Goal: Task Accomplishment & Management: Complete application form

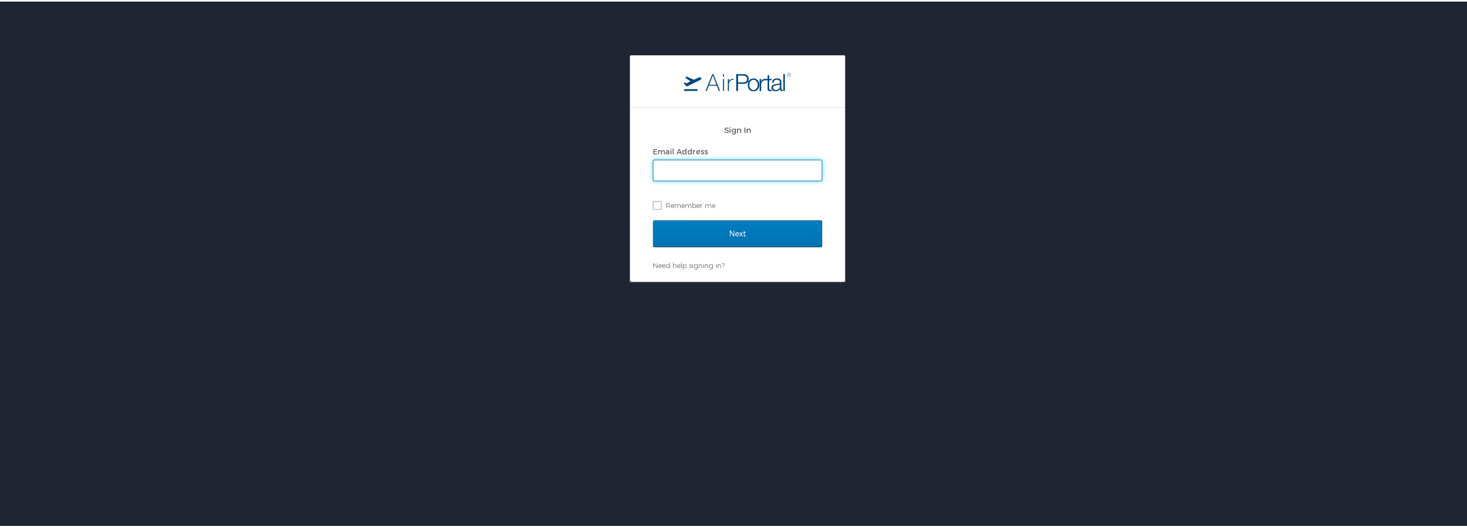
type input "haden.butikofer"
click at [738, 229] on input "Next" at bounding box center [737, 232] width 169 height 27
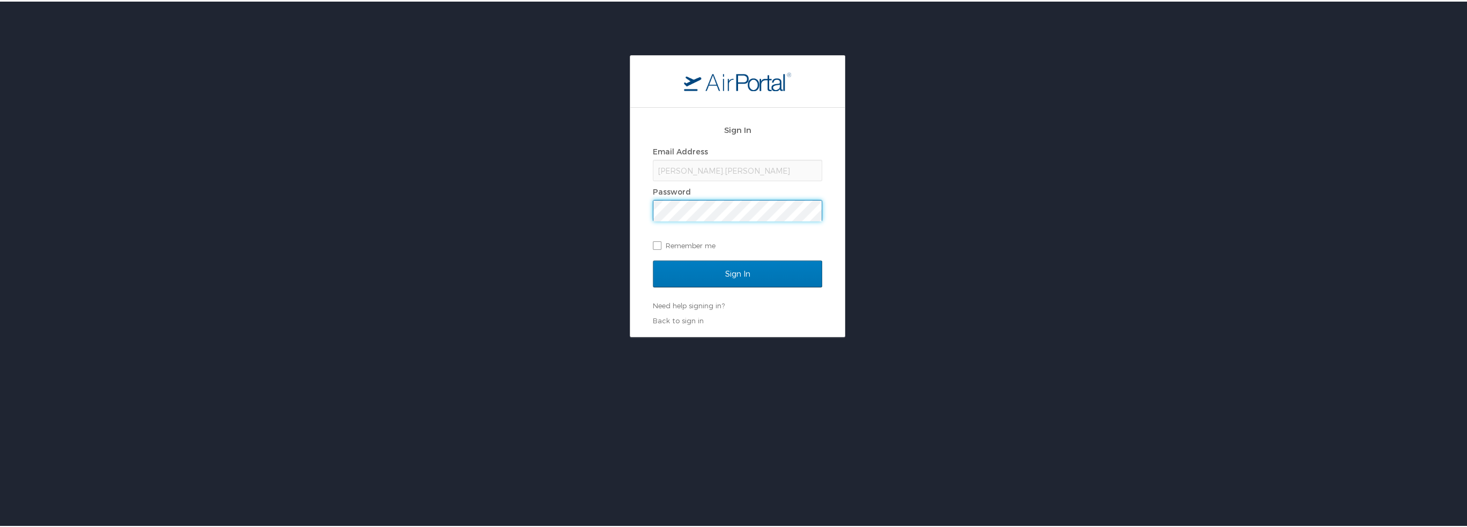
click at [678, 198] on span at bounding box center [737, 208] width 169 height 21
click at [679, 272] on input "Sign In" at bounding box center [737, 272] width 169 height 27
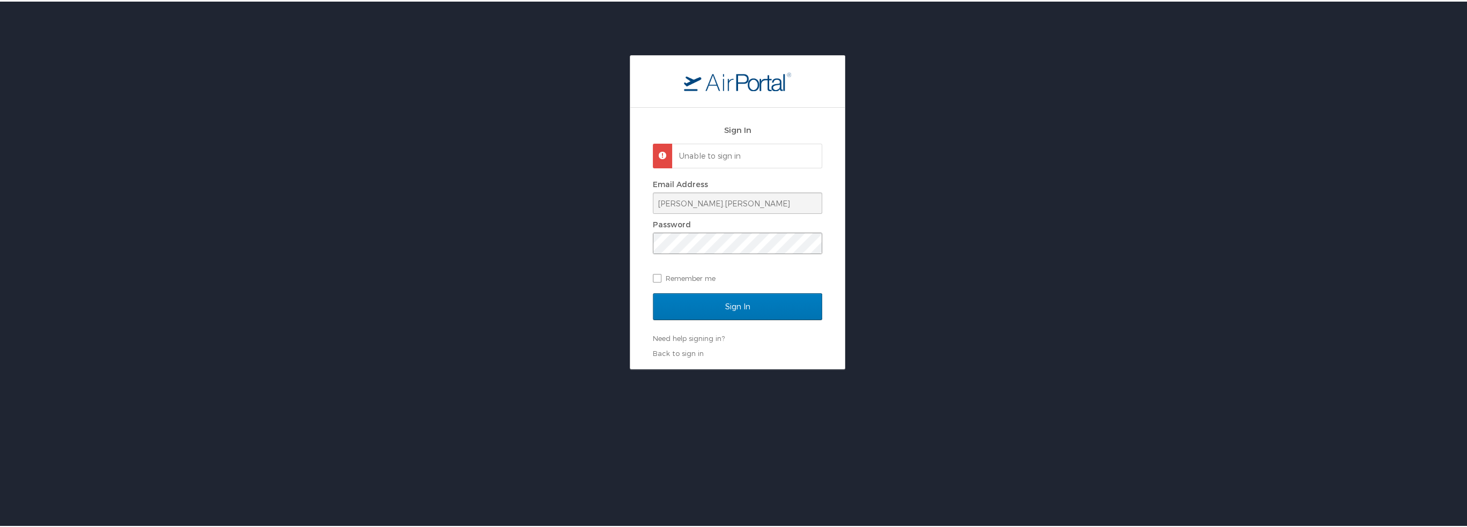
click at [696, 231] on span at bounding box center [737, 241] width 169 height 21
click at [653, 292] on input "Sign In" at bounding box center [737, 305] width 169 height 27
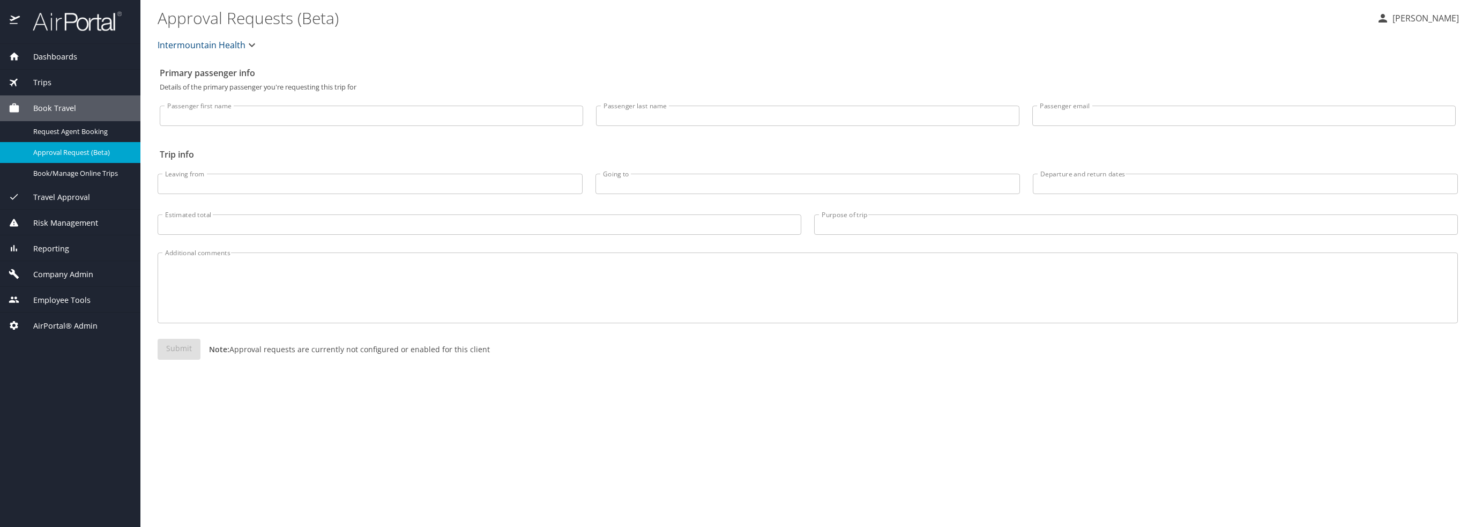
click at [64, 202] on span "Travel Approval" at bounding box center [55, 197] width 70 height 12
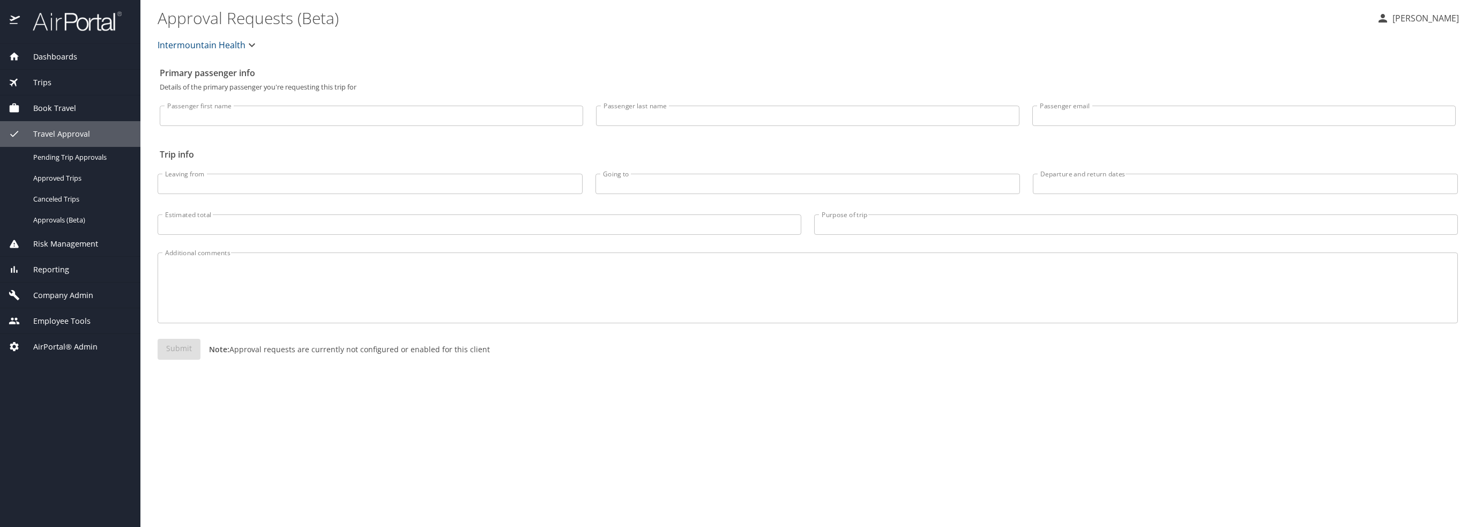
click at [69, 244] on span "Risk Management" at bounding box center [59, 244] width 78 height 12
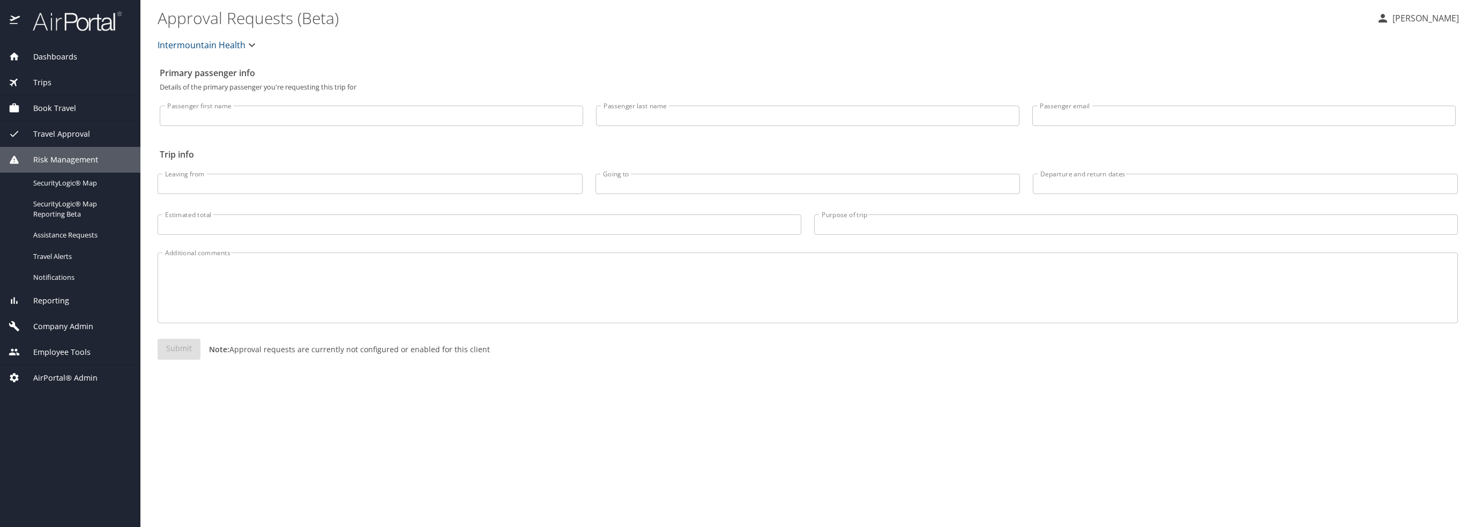
click at [66, 299] on span "Reporting" at bounding box center [44, 301] width 49 height 12
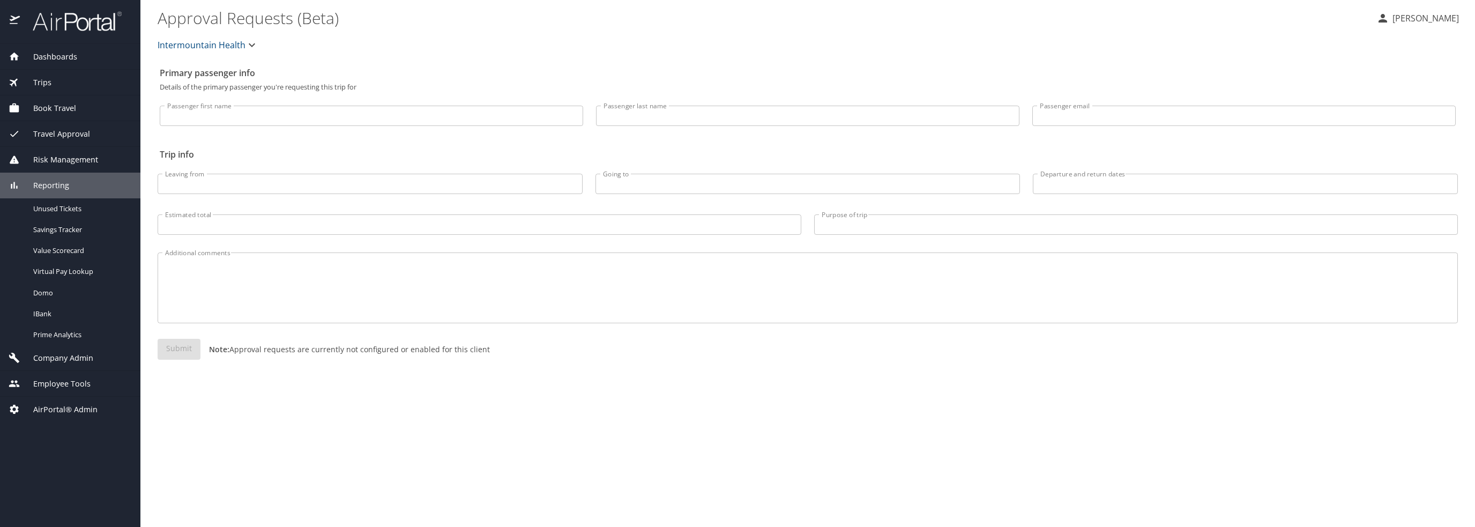
click at [70, 355] on span "Company Admin" at bounding box center [56, 358] width 73 height 12
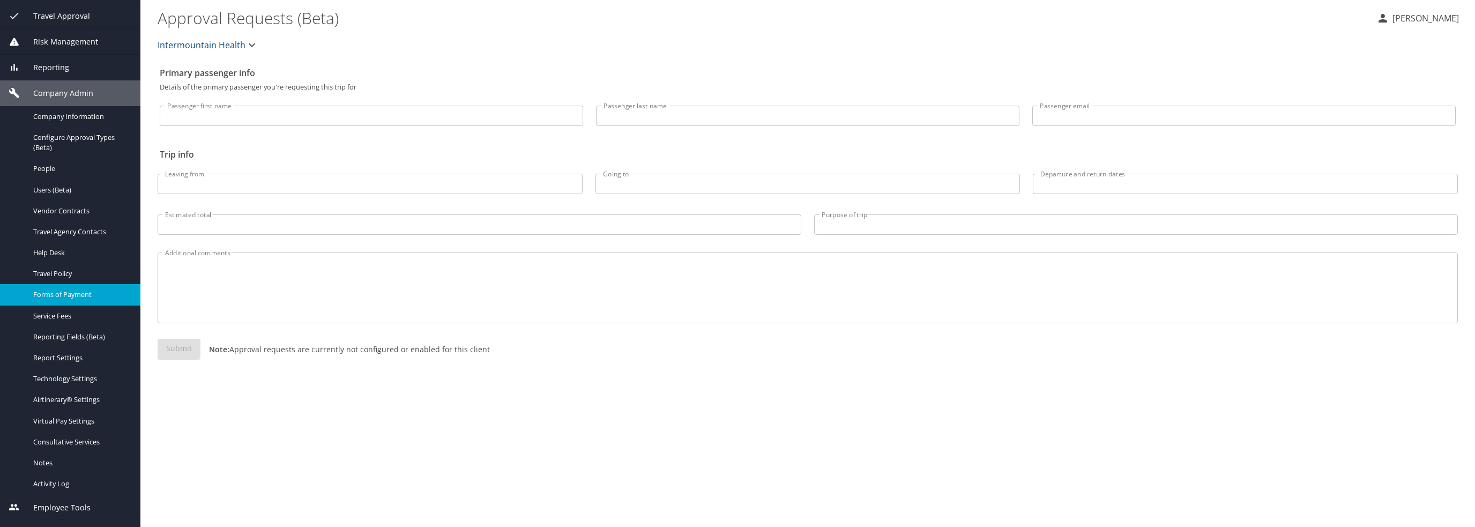
scroll to position [137, 0]
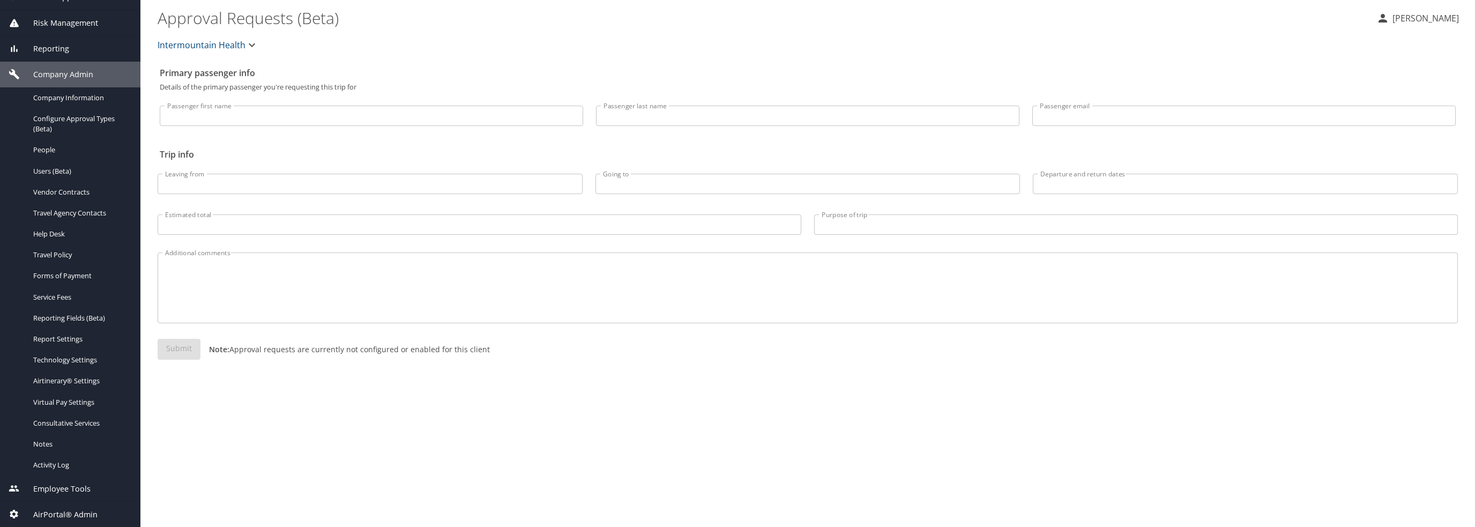
click at [55, 485] on span "Employee Tools" at bounding box center [55, 489] width 71 height 12
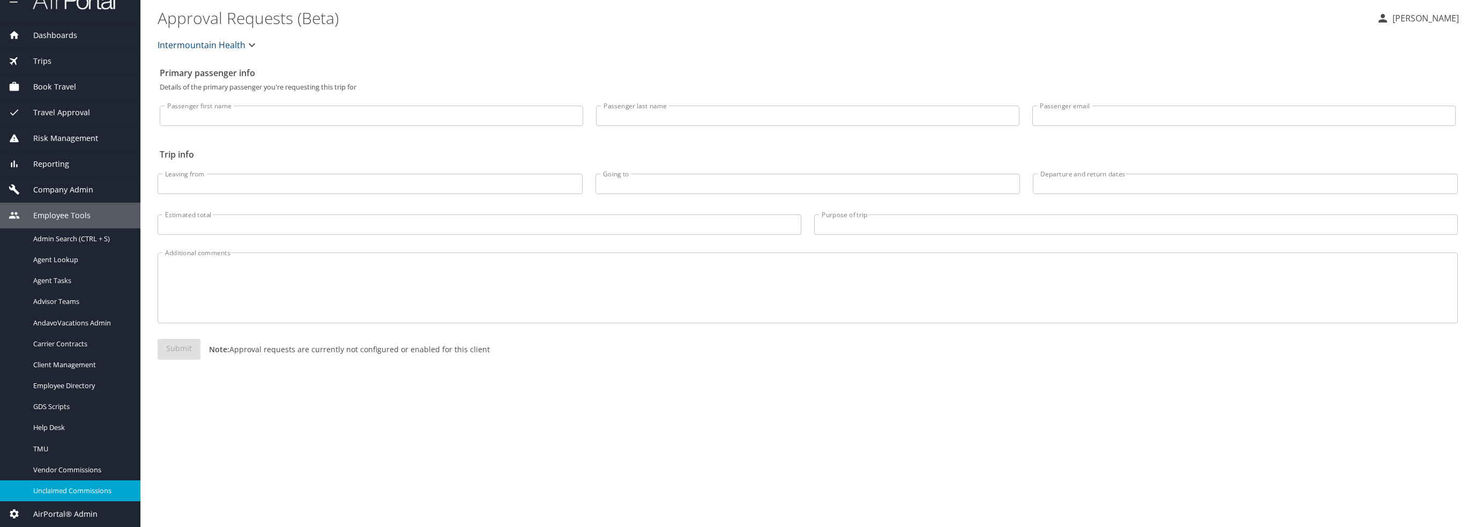
scroll to position [21, 0]
click at [76, 512] on span "AirPortal® Admin" at bounding box center [59, 514] width 78 height 12
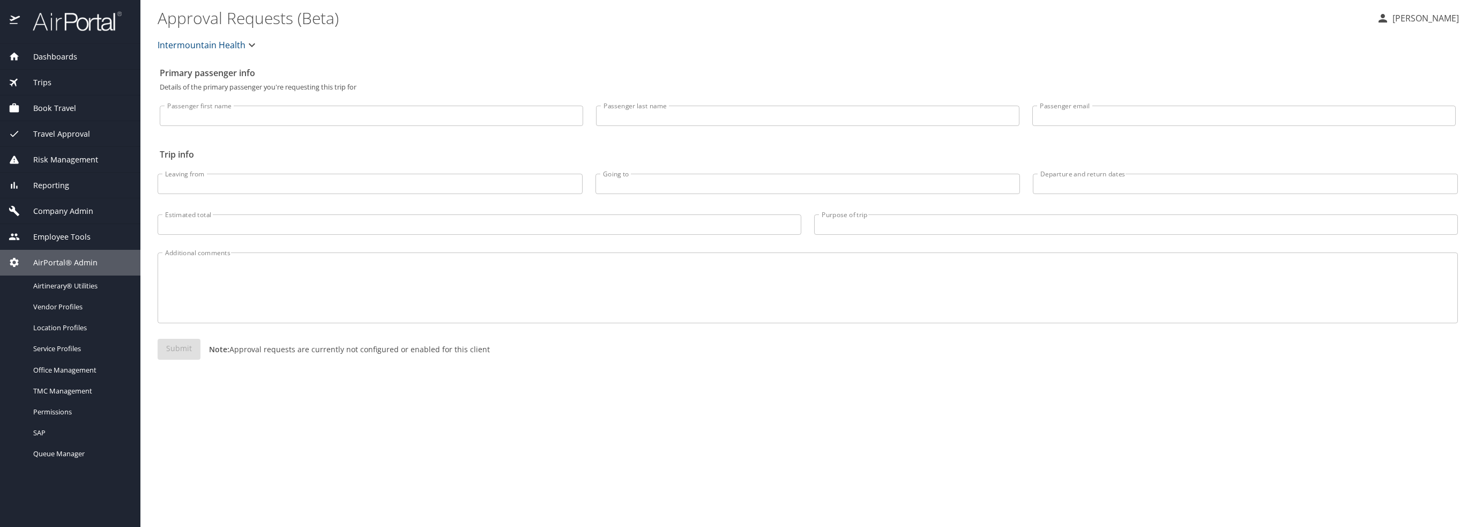
scroll to position [0, 0]
click at [273, 447] on div "Primary passenger info Details of the primary passenger you're requesting this …" at bounding box center [808, 294] width 1301 height 465
click at [73, 139] on span "Travel Approval" at bounding box center [55, 134] width 70 height 12
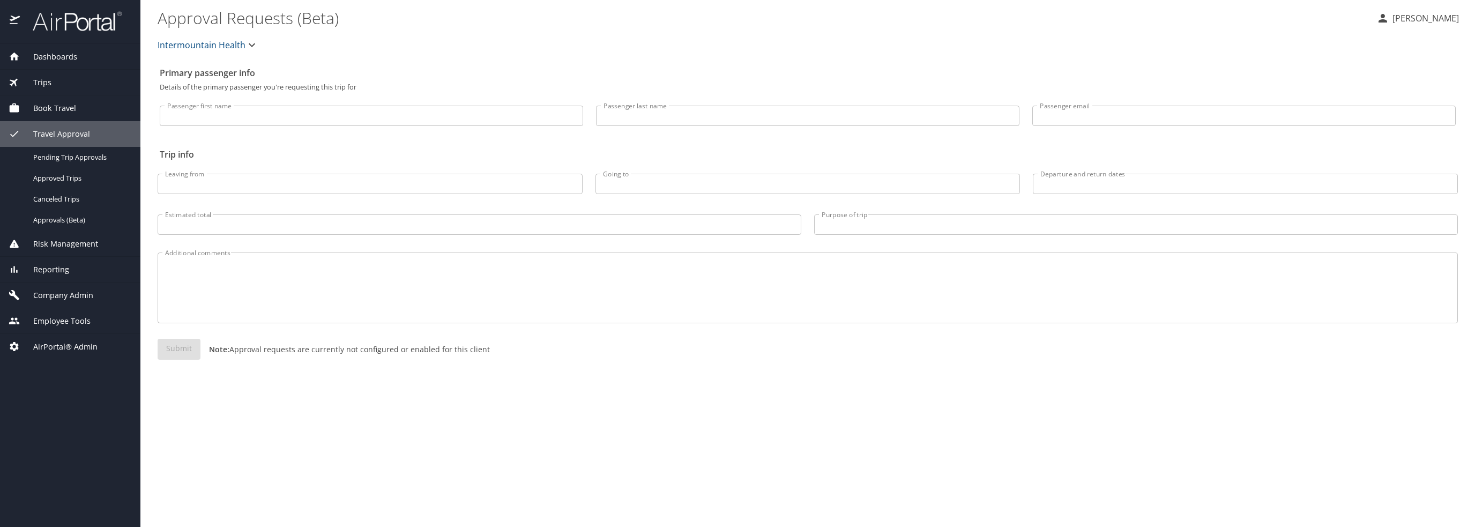
click at [75, 93] on div "Trips" at bounding box center [70, 83] width 140 height 26
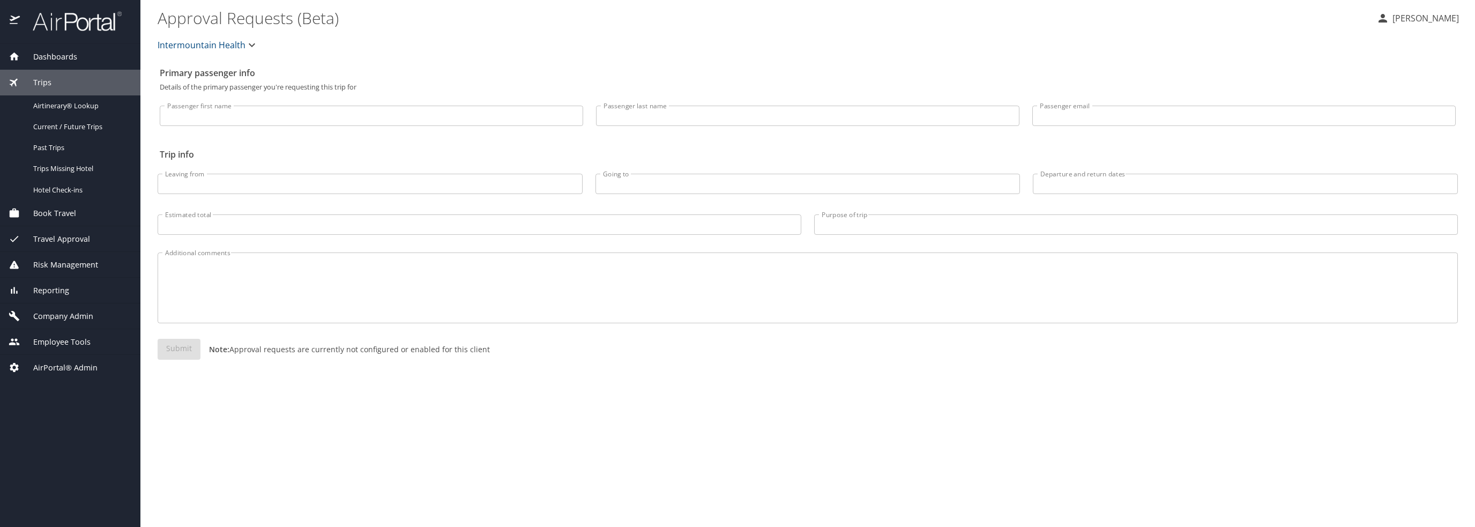
click at [73, 58] on span "Dashboards" at bounding box center [48, 57] width 57 height 12
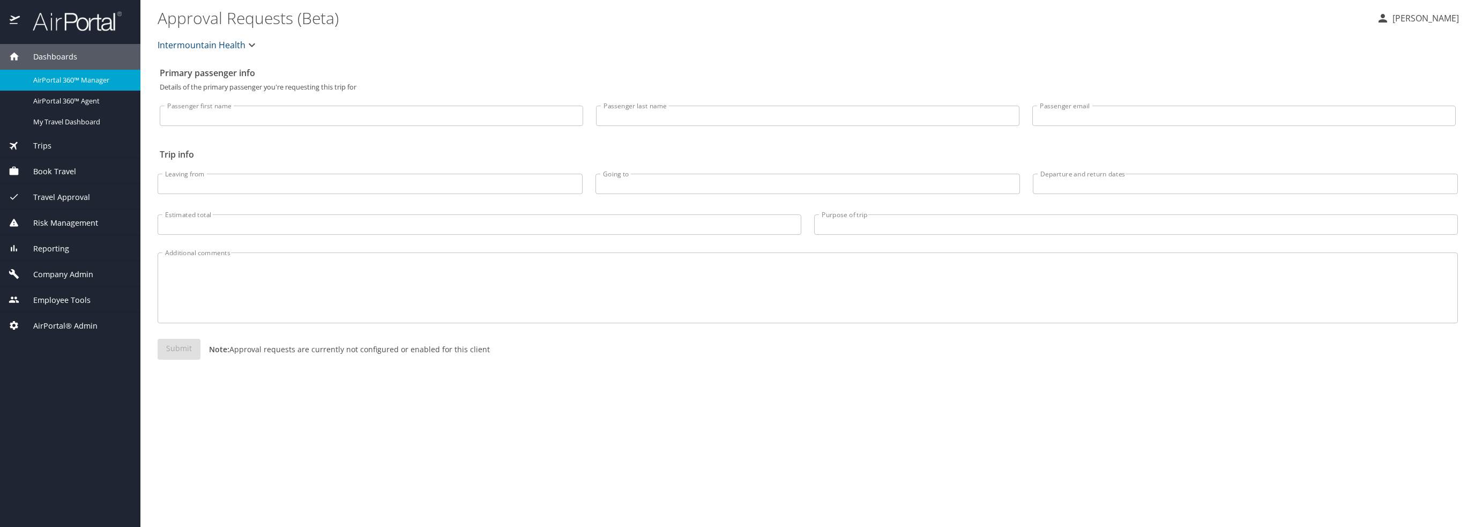
click at [43, 145] on span "Trips" at bounding box center [36, 146] width 32 height 12
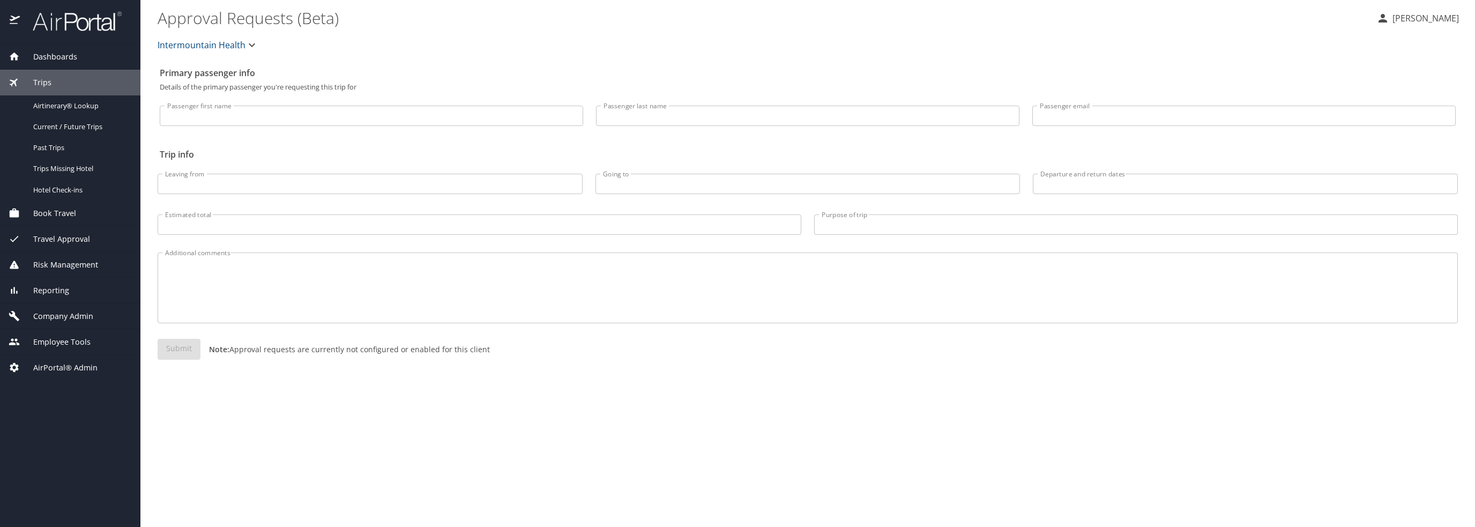
click at [71, 312] on span "Company Admin" at bounding box center [56, 316] width 73 height 12
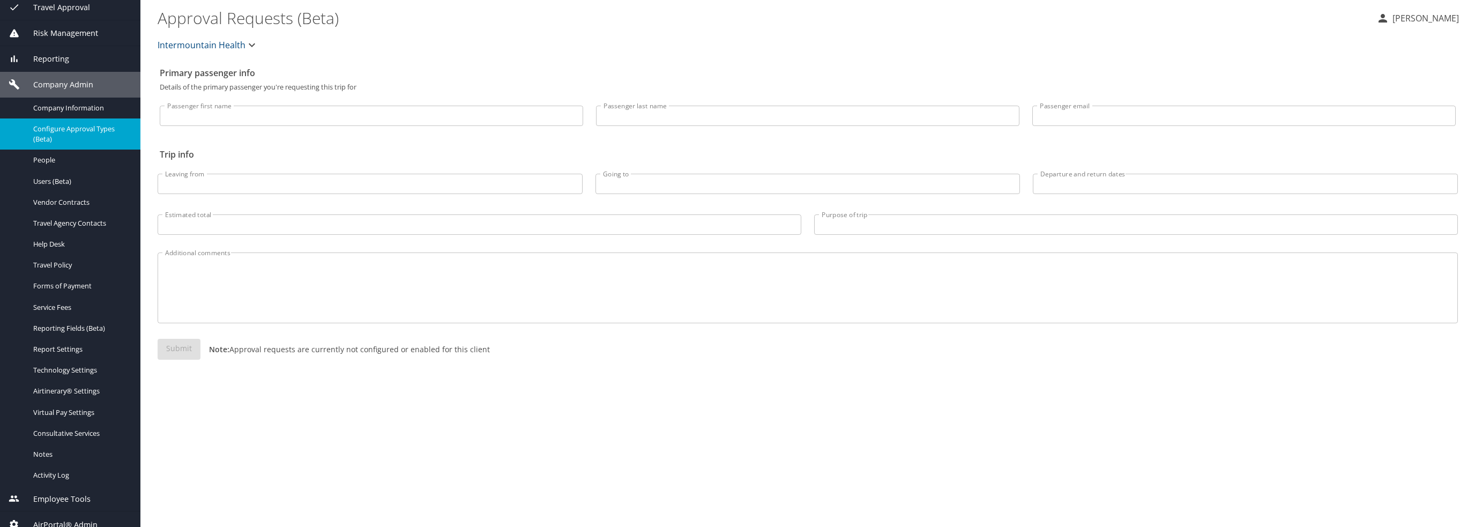
scroll to position [137, 0]
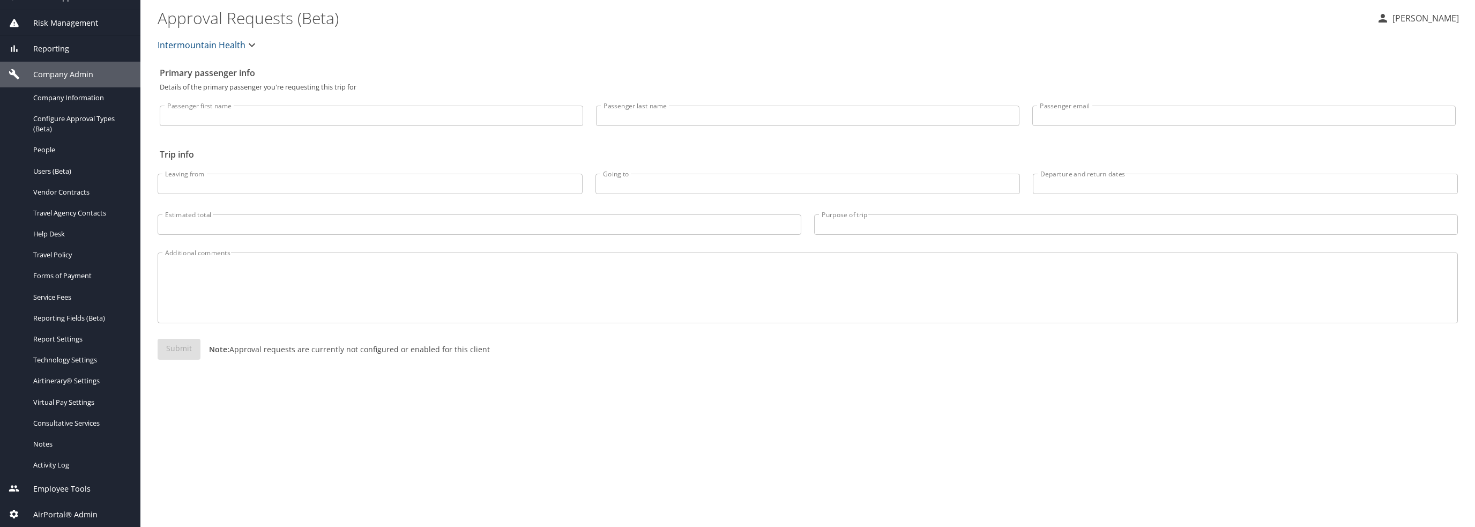
click at [60, 509] on span "AirPortal® Admin" at bounding box center [59, 515] width 78 height 12
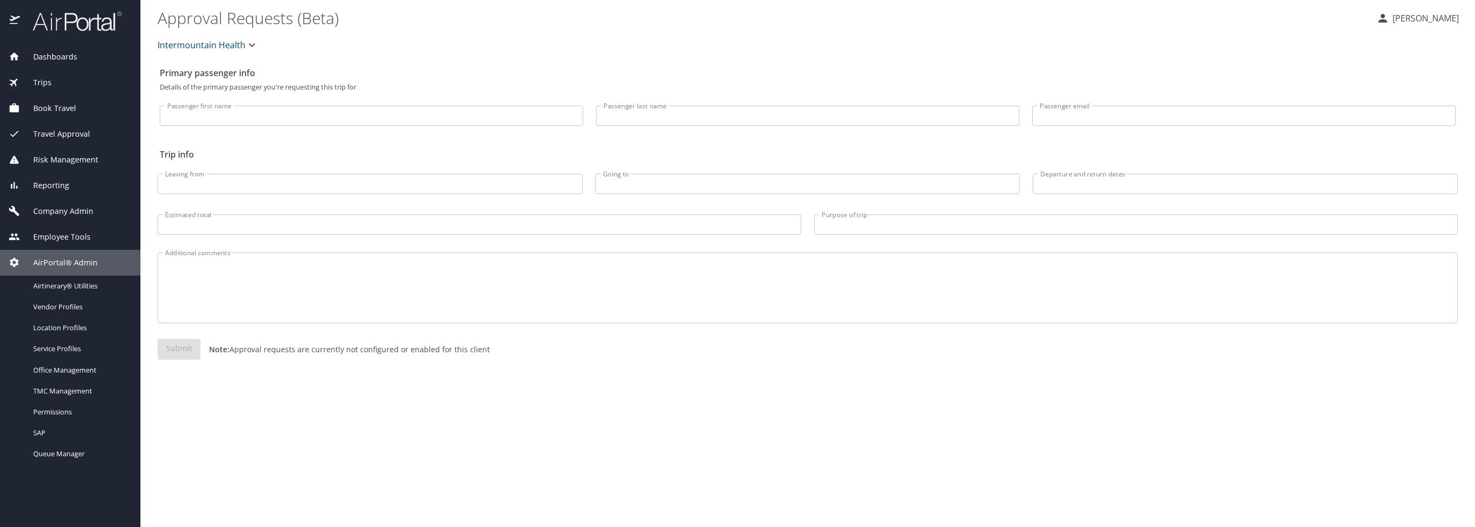
scroll to position [0, 0]
click at [62, 302] on span "Vendor Profiles" at bounding box center [80, 307] width 94 height 10
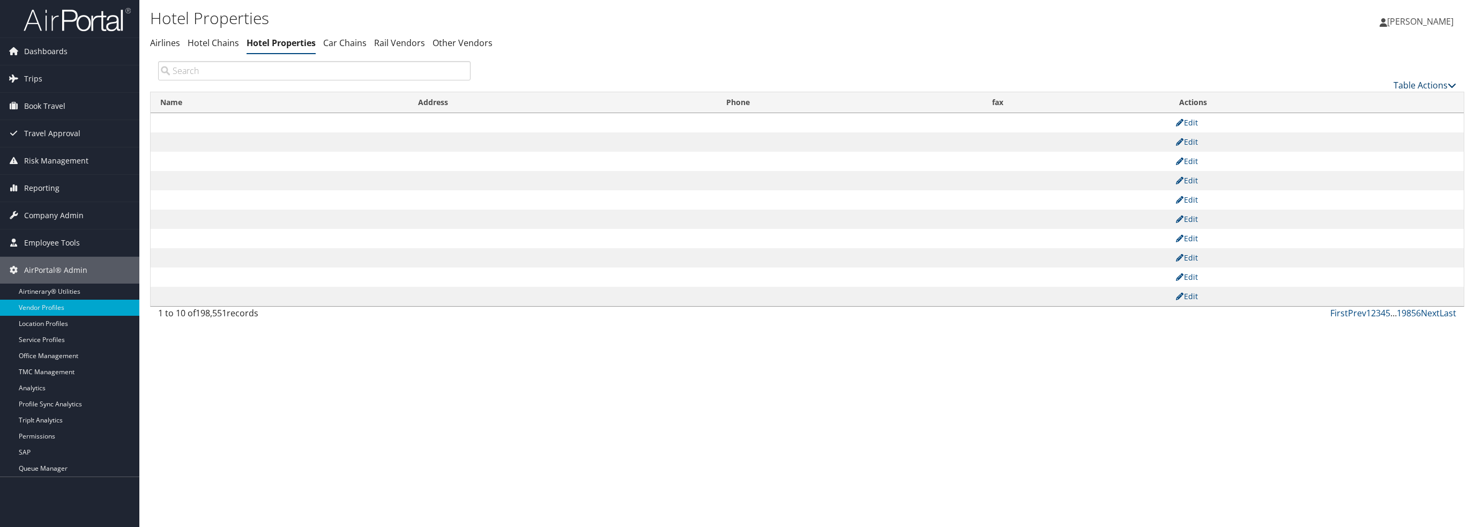
click at [1443, 84] on link "Table Actions" at bounding box center [1425, 85] width 63 height 12
click at [1372, 105] on link "New Record" at bounding box center [1389, 102] width 141 height 18
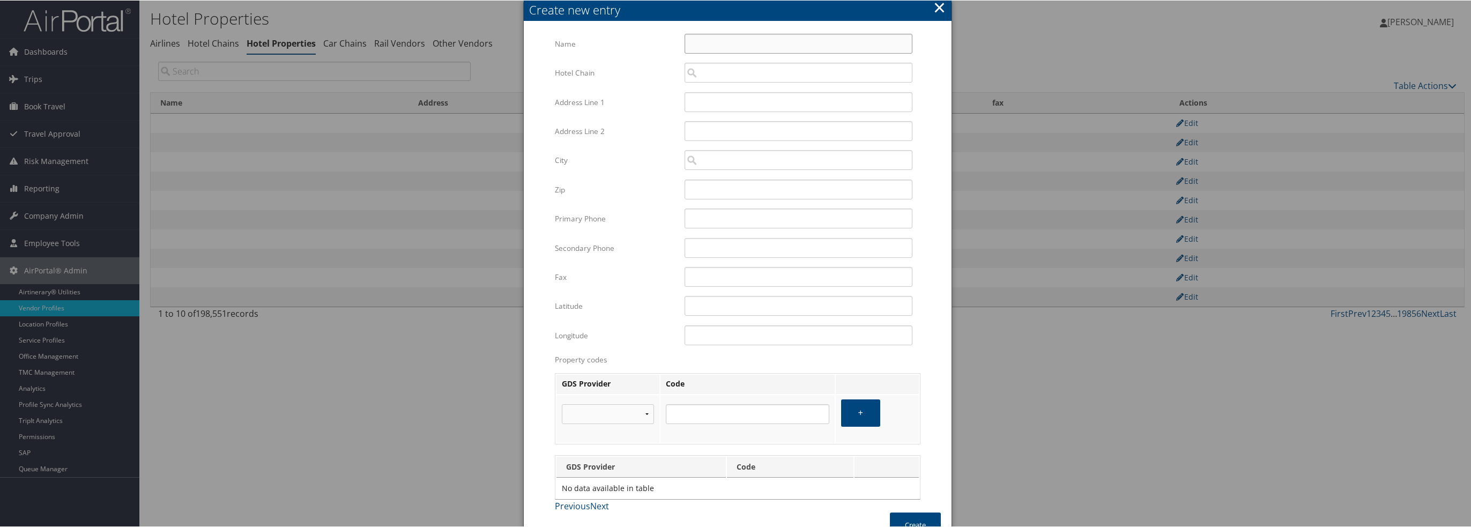
click at [749, 42] on input "Name" at bounding box center [799, 43] width 228 height 20
click at [708, 36] on input "Name" at bounding box center [799, 43] width 228 height 20
type input "[GEOGRAPHIC_DATA]"
click at [803, 78] on input "Hotel Chain" at bounding box center [799, 72] width 228 height 20
type input "8"
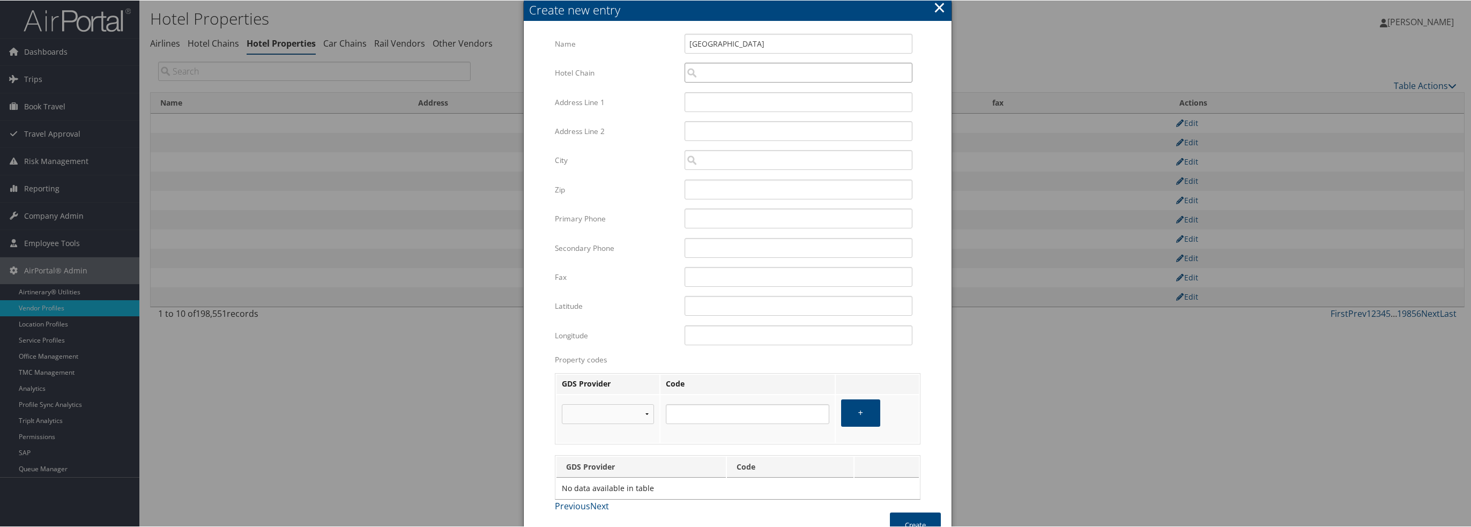
click at [736, 69] on input "Hotel Chain" at bounding box center [799, 72] width 228 height 20
type input "174199"
drag, startPoint x: 724, startPoint y: 62, endPoint x: 630, endPoint y: 46, distance: 94.7
click at [633, 46] on div "Multiple values The selected items contain different values for this input. To …" at bounding box center [738, 272] width 366 height 479
click at [713, 100] on input "Address Line 1" at bounding box center [799, 102] width 228 height 20
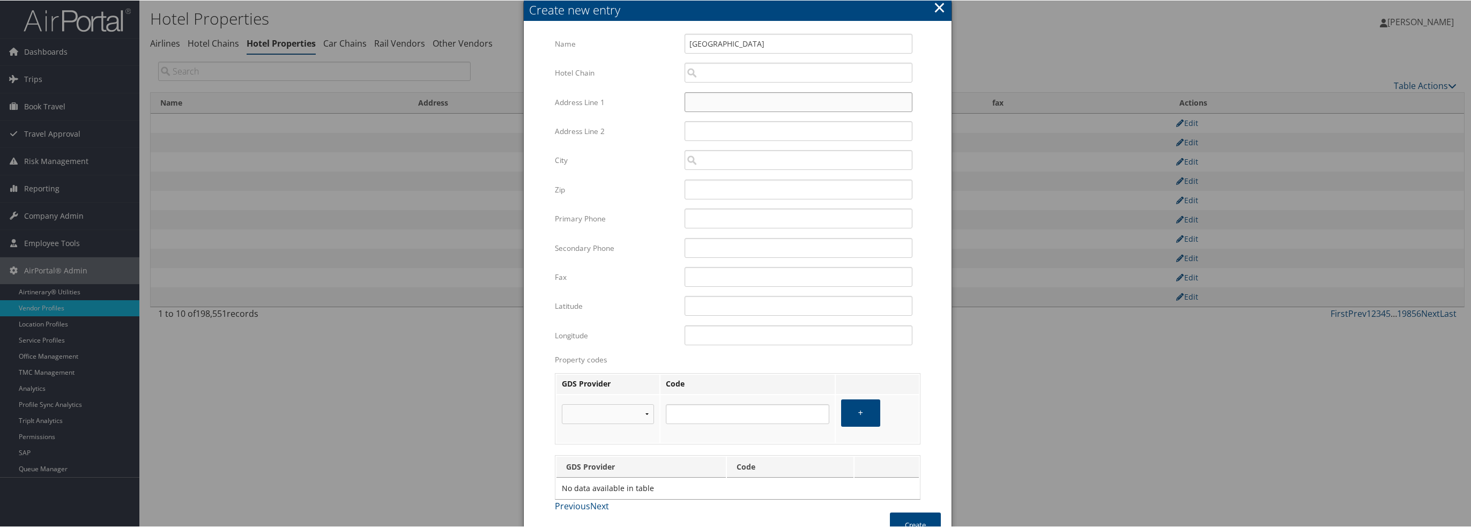
paste input "[STREET_ADDRESS]"
drag, startPoint x: 644, startPoint y: 119, endPoint x: 647, endPoint y: 125, distance: 6.5
click at [644, 120] on div "Address Line [GEOGRAPHIC_DATA] Multiple values The selected items contain diffe…" at bounding box center [738, 106] width 366 height 29
click at [659, 146] on div "Address Line 2 Multiple values The selected items contain different values for …" at bounding box center [738, 135] width 366 height 29
click at [734, 164] on input "City" at bounding box center [799, 160] width 228 height 20
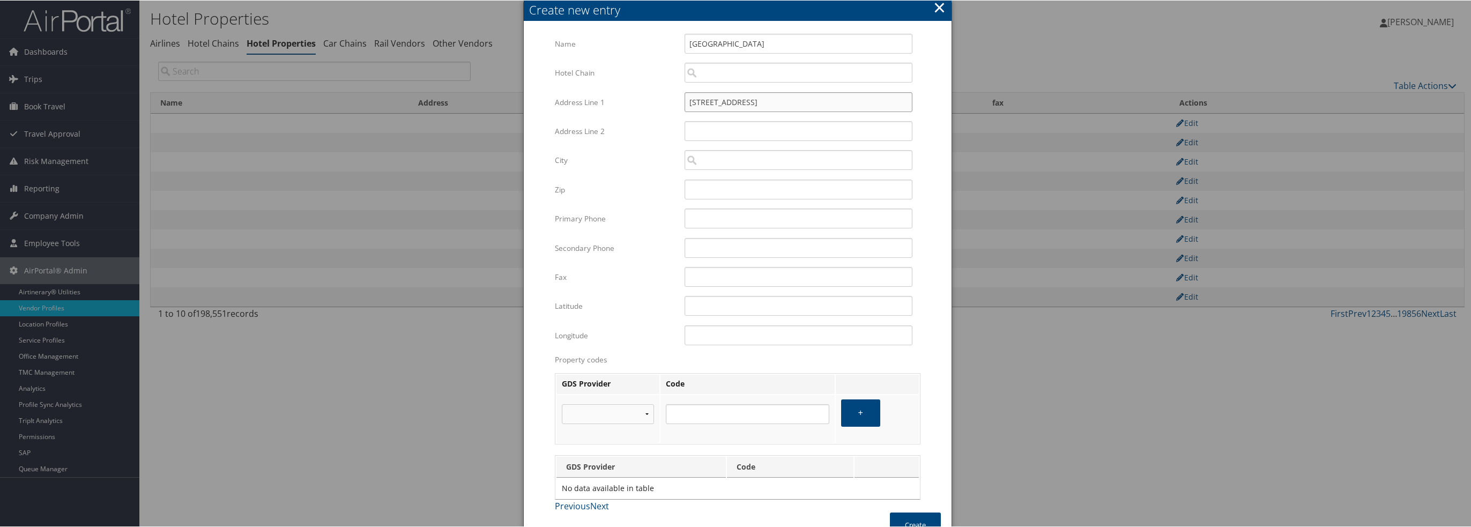
drag, startPoint x: 856, startPoint y: 94, endPoint x: 731, endPoint y: 95, distance: 124.9
click at [731, 95] on input "[STREET_ADDRESS]" at bounding box center [799, 102] width 228 height 20
click at [776, 160] on input "City" at bounding box center [799, 160] width 228 height 20
type input "Brunnmatt 6"
click at [780, 181] on div "Zug Ch ([GEOGRAPHIC_DATA] [GEOGRAPHIC_DATA])" at bounding box center [797, 179] width 224 height 11
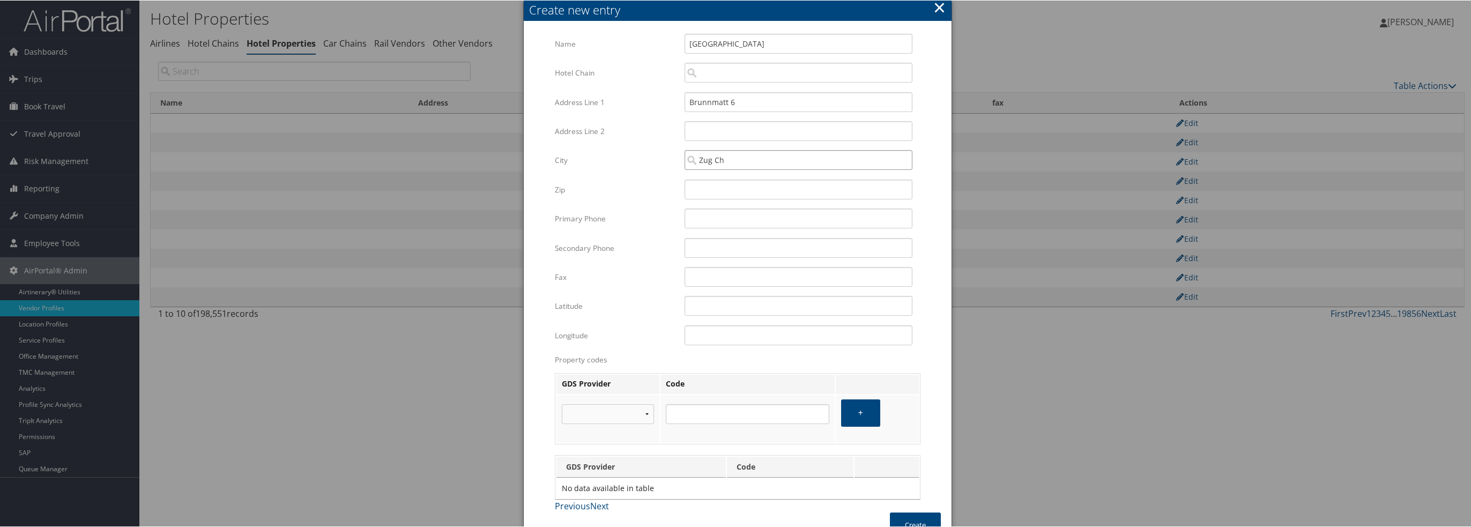
type input "Zug Ch"
click at [741, 182] on input "Zip" at bounding box center [799, 189] width 228 height 20
type input "6330"
click at [667, 189] on label "Zip" at bounding box center [616, 189] width 122 height 20
click at [685, 189] on input "6330" at bounding box center [799, 189] width 228 height 20
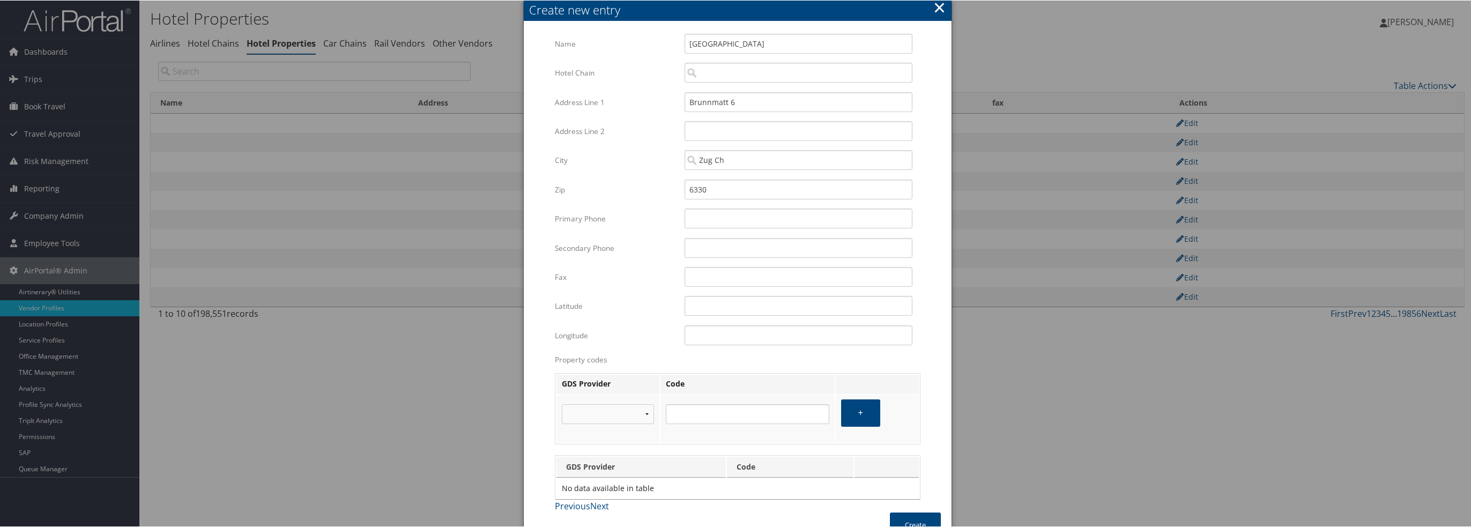
click at [654, 178] on div "City Zug Ch Multiple values The selected items contain different values for thi…" at bounding box center [738, 164] width 366 height 29
click at [708, 225] on input "Primary Phone" at bounding box center [799, 218] width 228 height 20
click at [686, 212] on input "Primary Phone" at bounding box center [799, 218] width 228 height 20
paste input "[PHONE_NUMBER]"
type input "[PHONE_NUMBER]"
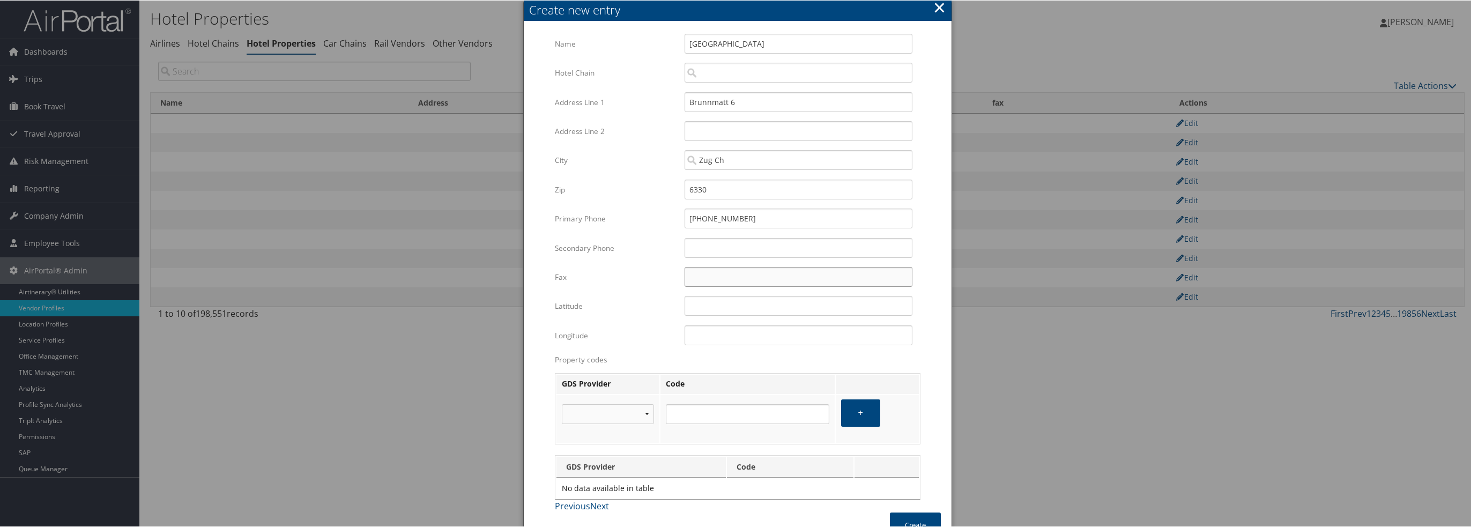
click at [692, 274] on input "Fax" at bounding box center [799, 276] width 228 height 20
paste input "[PHONE_NUMBER]"
type input "[PHONE_NUMBER]"
click at [630, 286] on label "Fax" at bounding box center [616, 276] width 122 height 20
click at [685, 286] on input "[PHONE_NUMBER]" at bounding box center [799, 276] width 228 height 20
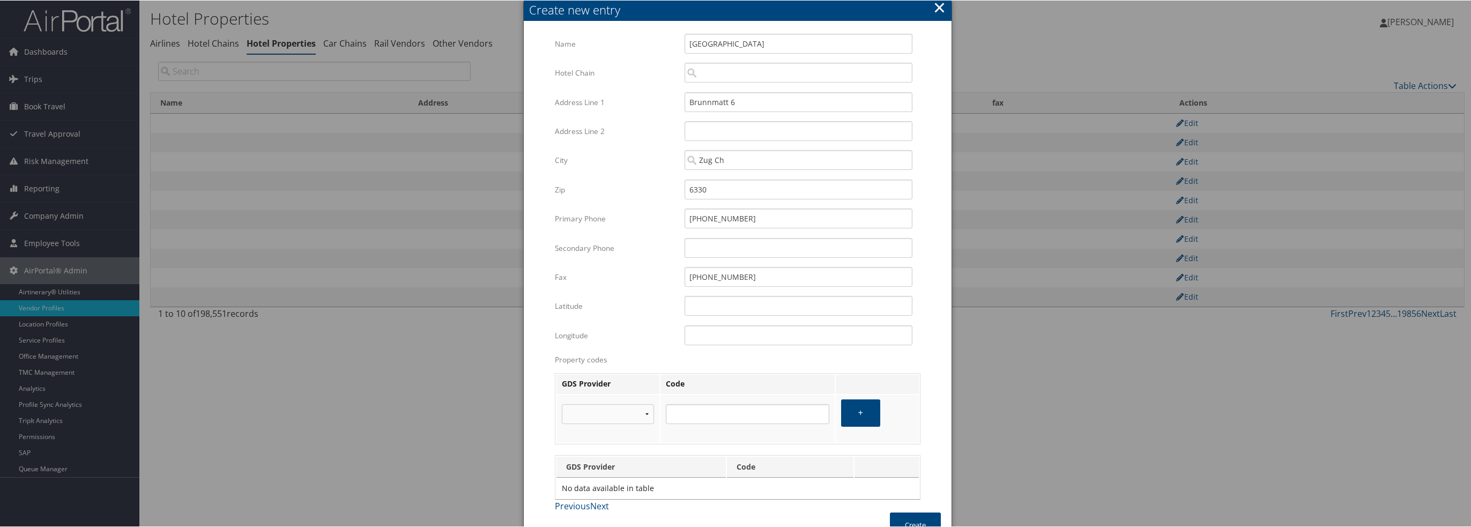
click at [654, 262] on div "Secondary Phone Multiple values The selected items contain different values for…" at bounding box center [738, 252] width 366 height 29
click at [689, 310] on input "Latitude" at bounding box center [799, 305] width 228 height 20
drag, startPoint x: 733, startPoint y: 187, endPoint x: 549, endPoint y: 162, distance: 185.5
click at [634, 178] on div "Multiple values The selected items contain different values for this input. To …" at bounding box center [738, 272] width 366 height 479
drag, startPoint x: 734, startPoint y: 160, endPoint x: 637, endPoint y: 165, distance: 97.2
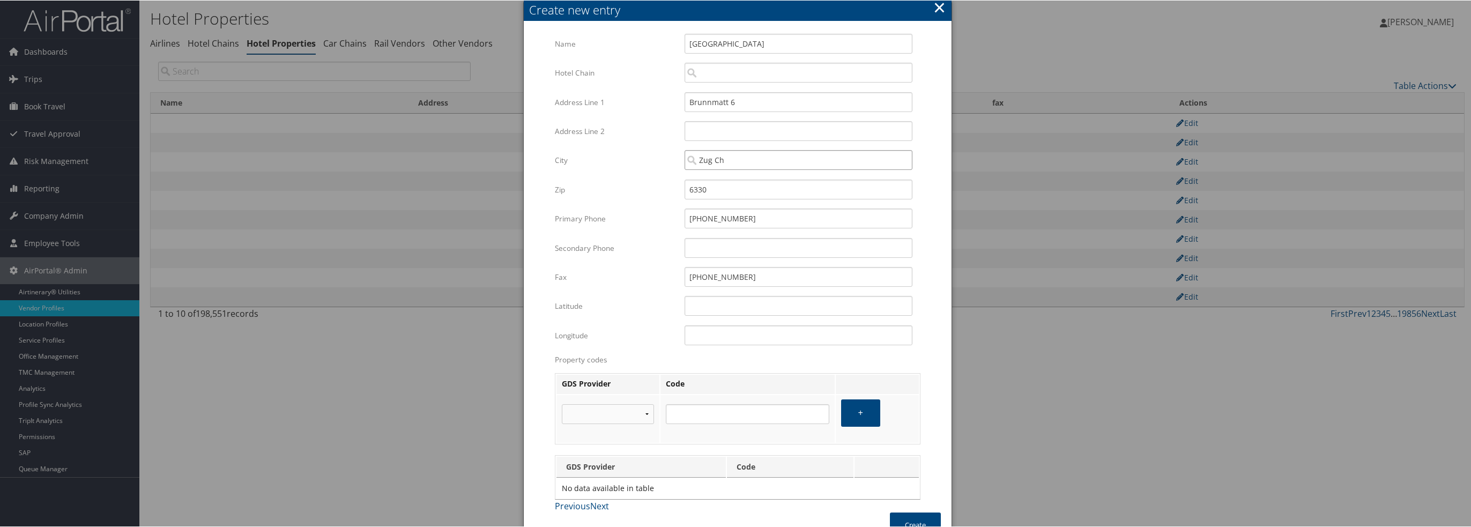
click at [659, 160] on div "City Zug Ch Multiple values The selected items contain different values for thi…" at bounding box center [738, 164] width 366 height 29
click at [629, 162] on label "City" at bounding box center [616, 160] width 122 height 20
click at [685, 162] on input "Zug Ch" at bounding box center [799, 160] width 228 height 20
click at [741, 180] on div "Zug Ch ([GEOGRAPHIC_DATA] [GEOGRAPHIC_DATA])" at bounding box center [797, 179] width 224 height 11
type input "Zug Ch"
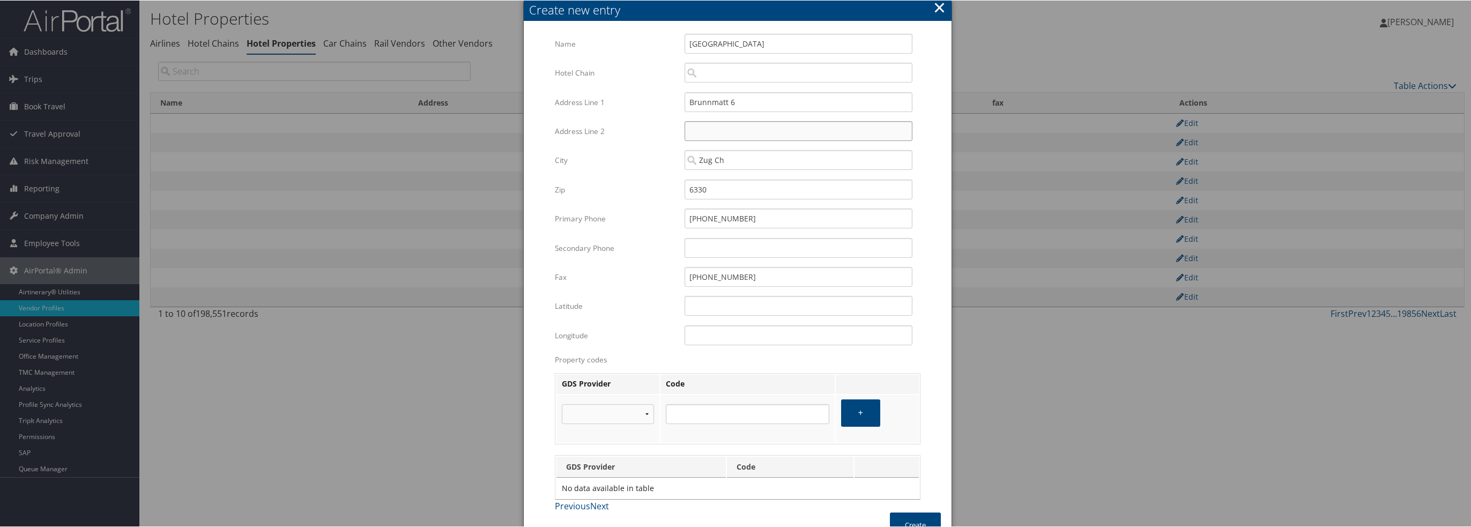
click at [713, 132] on input "Address Line 2" at bounding box center [799, 131] width 228 height 20
drag, startPoint x: 754, startPoint y: 100, endPoint x: 672, endPoint y: 99, distance: 82.0
click at [672, 99] on div "Address Line 1 Brunnmatt 6 Multiple values The selected items contain different…" at bounding box center [738, 106] width 366 height 29
click at [799, 68] on input "Hotel Chain" at bounding box center [799, 72] width 228 height 20
click at [731, 70] on input "Hotel Chain" at bounding box center [799, 72] width 228 height 20
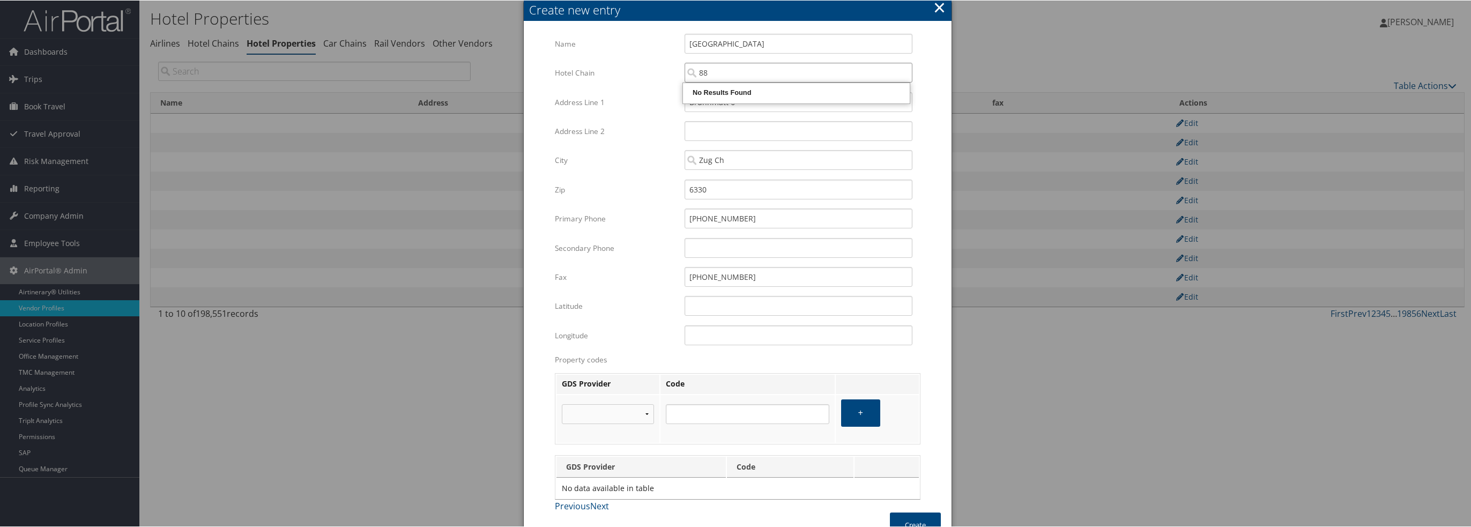
type input "8"
click at [772, 156] on div "Reconline (ON)" at bounding box center [797, 153] width 224 height 11
type input "Reconline"
click at [636, 416] on select "[PERSON_NAME] Travelport+ Apollo Worldspan Abacus" at bounding box center [608, 414] width 92 height 20
click at [562, 404] on select "[PERSON_NAME] Travelport+ Apollo Worldspan Abacus" at bounding box center [608, 414] width 92 height 20
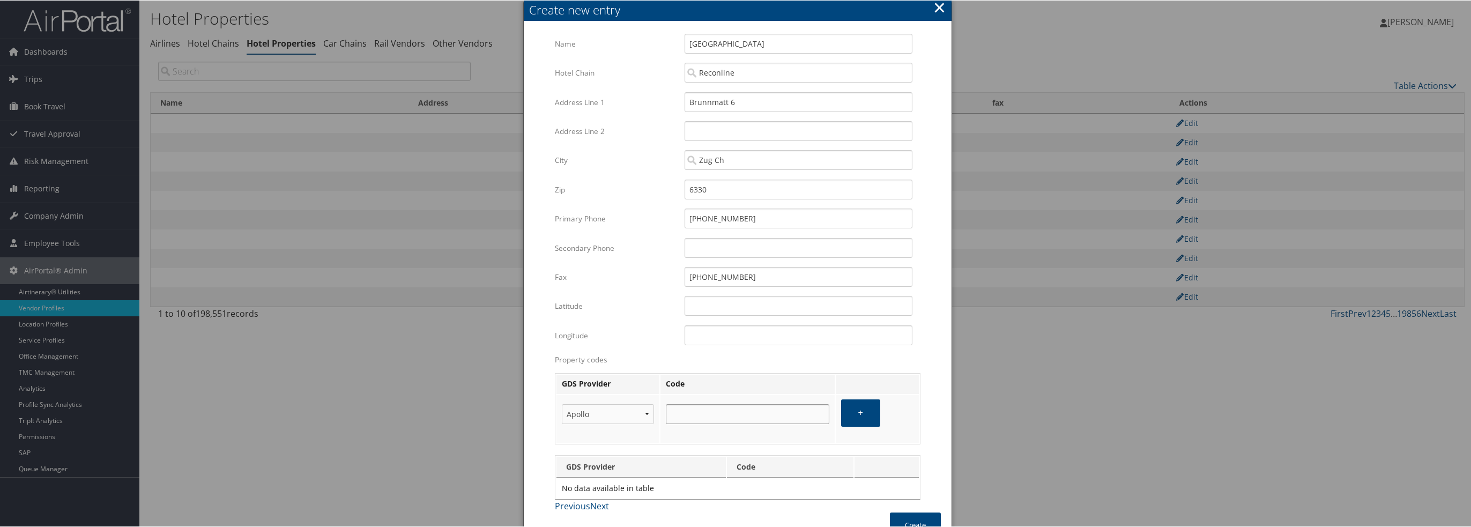
click at [677, 413] on input "text" at bounding box center [748, 414] width 164 height 20
click at [599, 413] on select "[PERSON_NAME] Travelport+ Apollo Worldspan Abacus" at bounding box center [608, 414] width 92 height 20
select select "5"
click at [562, 404] on select "[PERSON_NAME] Travelport+ Apollo Worldspan Abacus" at bounding box center [608, 414] width 92 height 20
click at [687, 419] on input "text" at bounding box center [748, 414] width 164 height 20
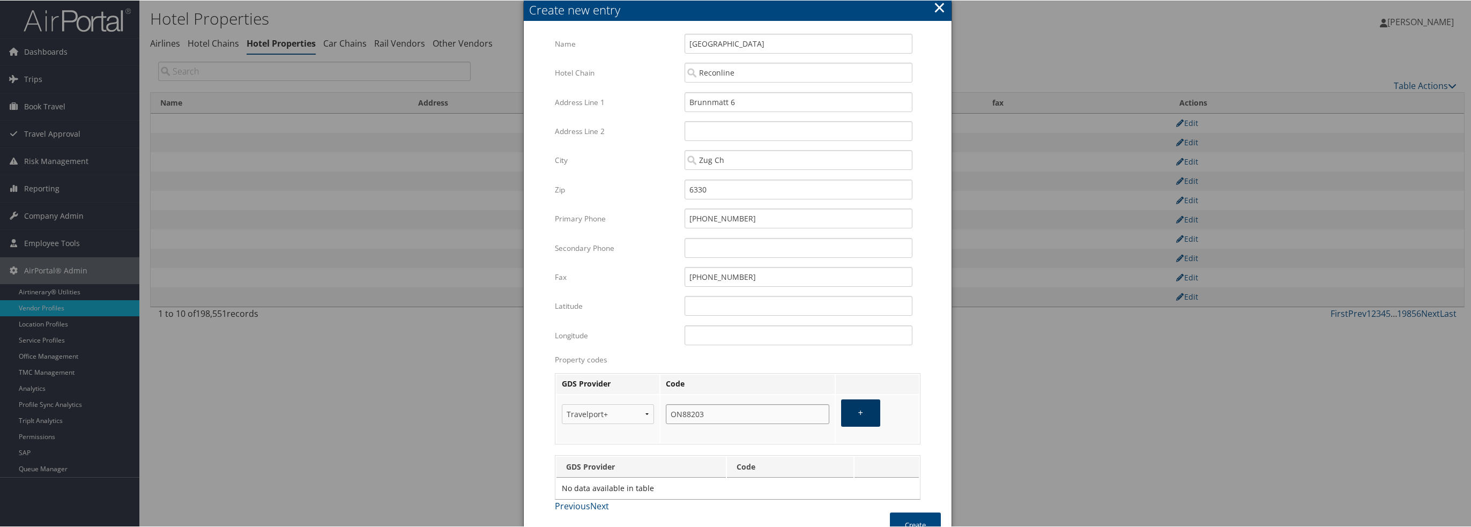
type input "ON88203"
click at [856, 417] on button "+" at bounding box center [860, 412] width 39 height 27
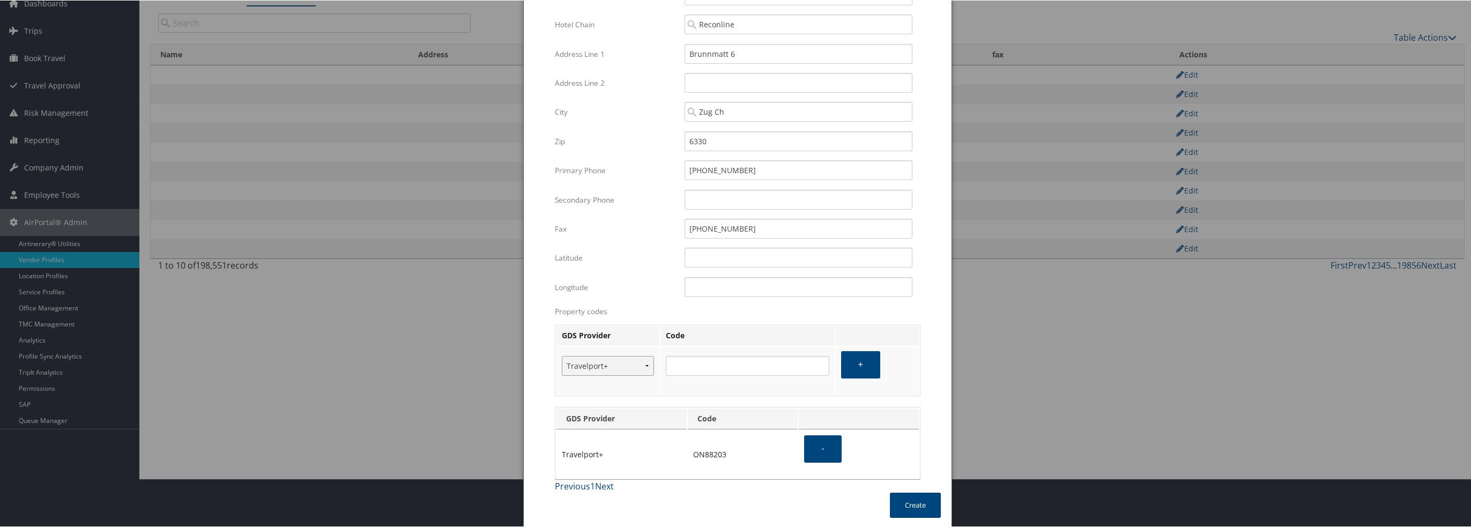
click at [621, 366] on select "[PERSON_NAME] Travelport+ Apollo Worldspan Abacus" at bounding box center [608, 365] width 92 height 20
select select "3"
click at [562, 355] on select "[PERSON_NAME] Travelport+ Apollo Worldspan Abacus" at bounding box center [608, 365] width 92 height 20
click at [673, 369] on input "text" at bounding box center [748, 365] width 164 height 20
type input "ON174199"
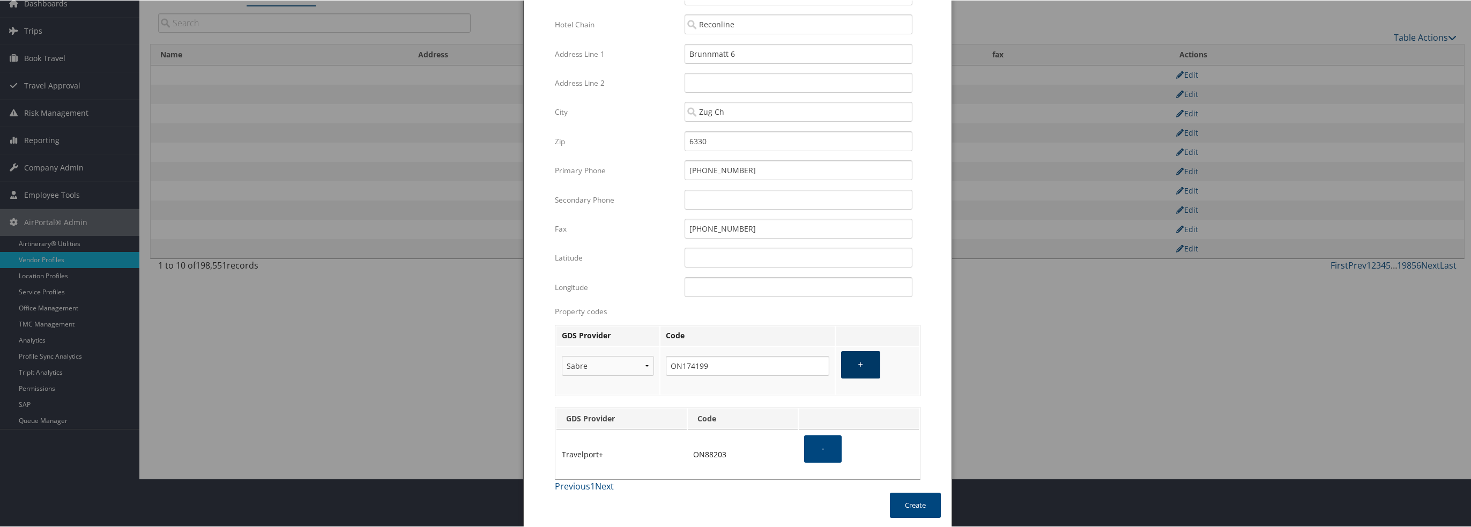
click at [851, 357] on button "+" at bounding box center [860, 364] width 39 height 27
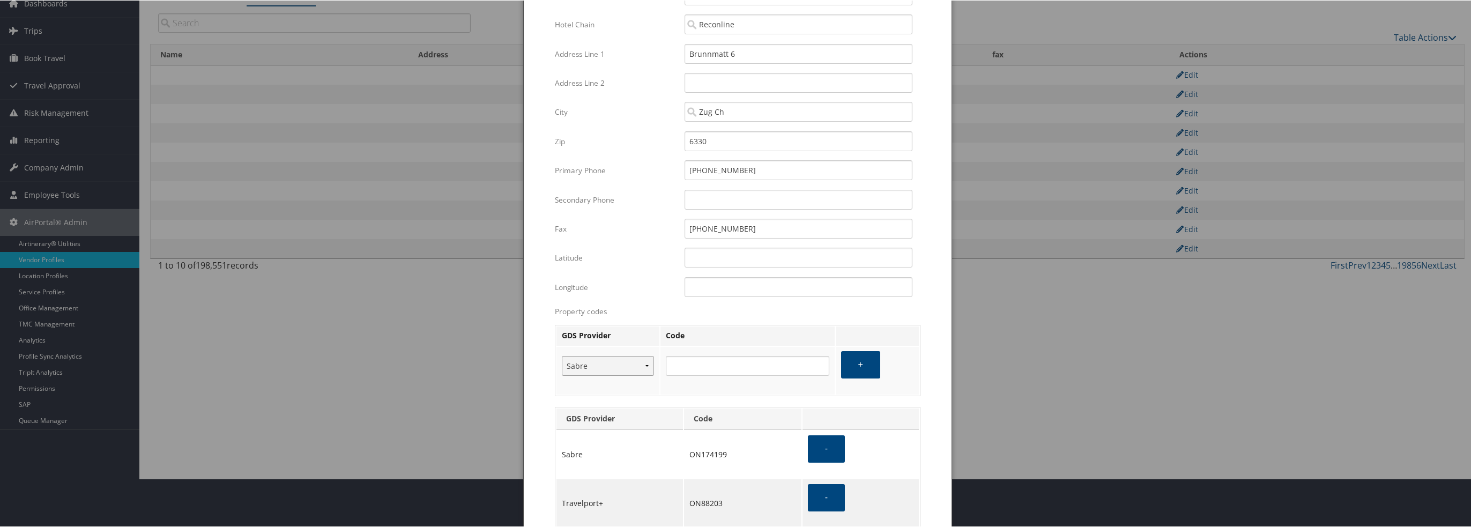
click at [595, 364] on select "[PERSON_NAME] Travelport+ Apollo Worldspan Abacus" at bounding box center [608, 365] width 92 height 20
select select "9"
click at [562, 355] on select "[PERSON_NAME] Travelport+ Apollo Worldspan Abacus" at bounding box center [608, 365] width 92 height 20
click at [708, 364] on input "text" at bounding box center [748, 365] width 164 height 20
type input "ONZLMSW"
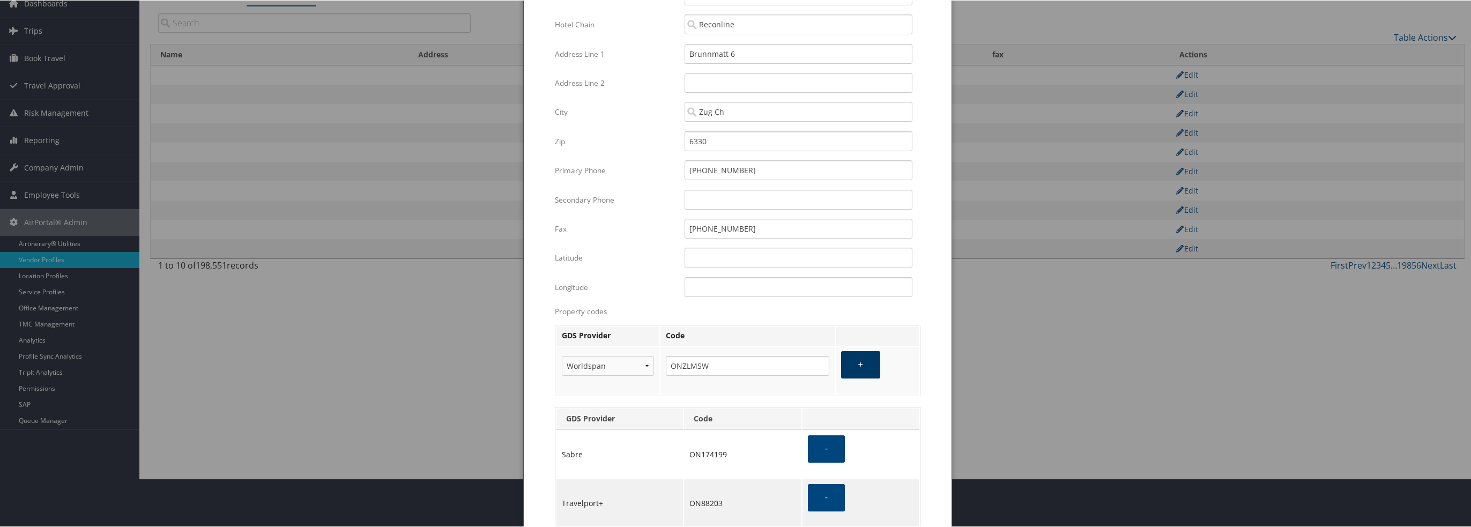
drag, startPoint x: 875, startPoint y: 374, endPoint x: 874, endPoint y: 345, distance: 29.5
click at [874, 374] on button "+" at bounding box center [860, 364] width 39 height 27
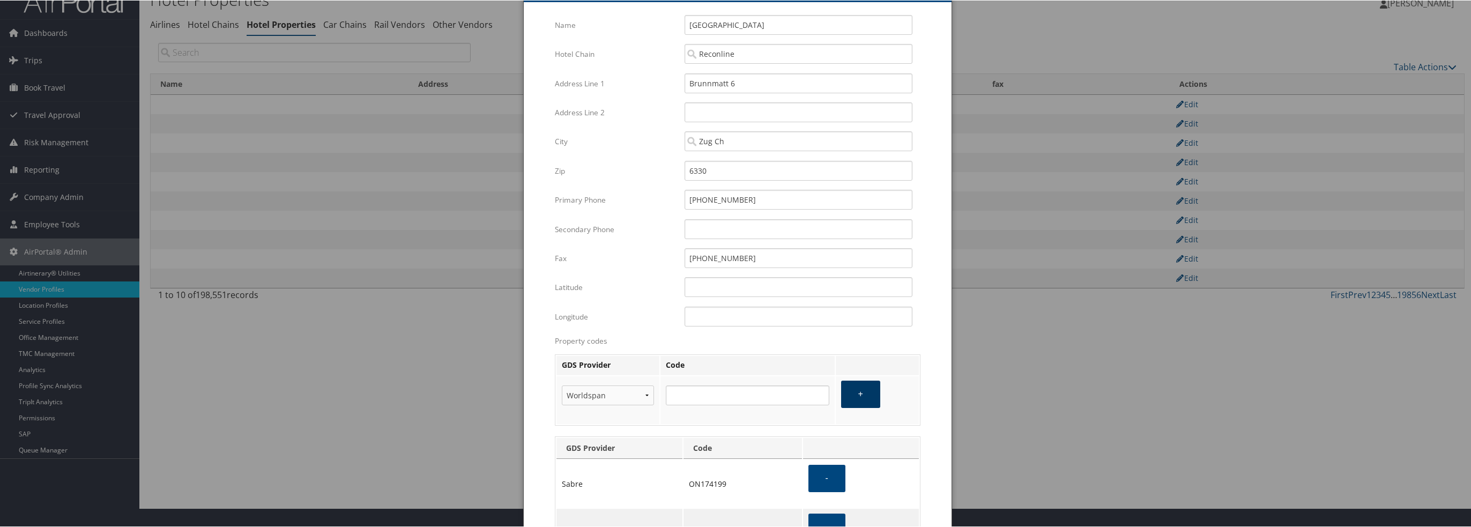
scroll to position [0, 0]
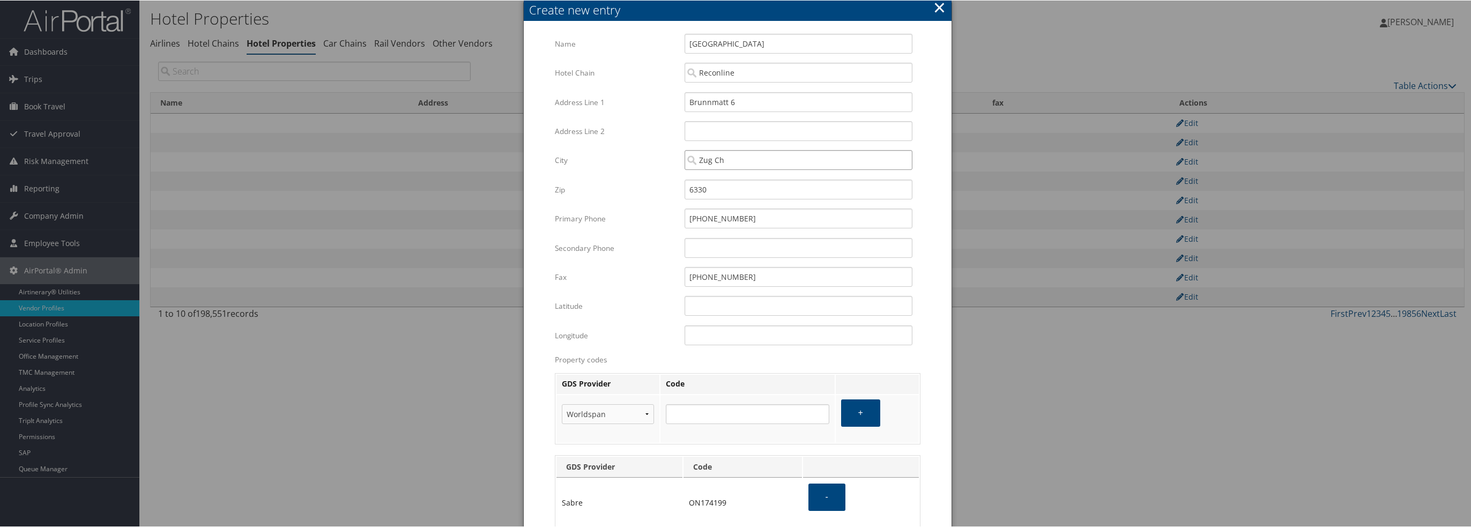
click at [731, 165] on input "Zug Ch" at bounding box center [799, 160] width 228 height 20
paste input "ZRH"
click at [740, 187] on div "City" at bounding box center [797, 190] width 224 height 11
type input "[GEOGRAPHIC_DATA]"
click at [737, 174] on div "Zurich Multiple values The selected items contain different values for this inp…" at bounding box center [799, 164] width 244 height 28
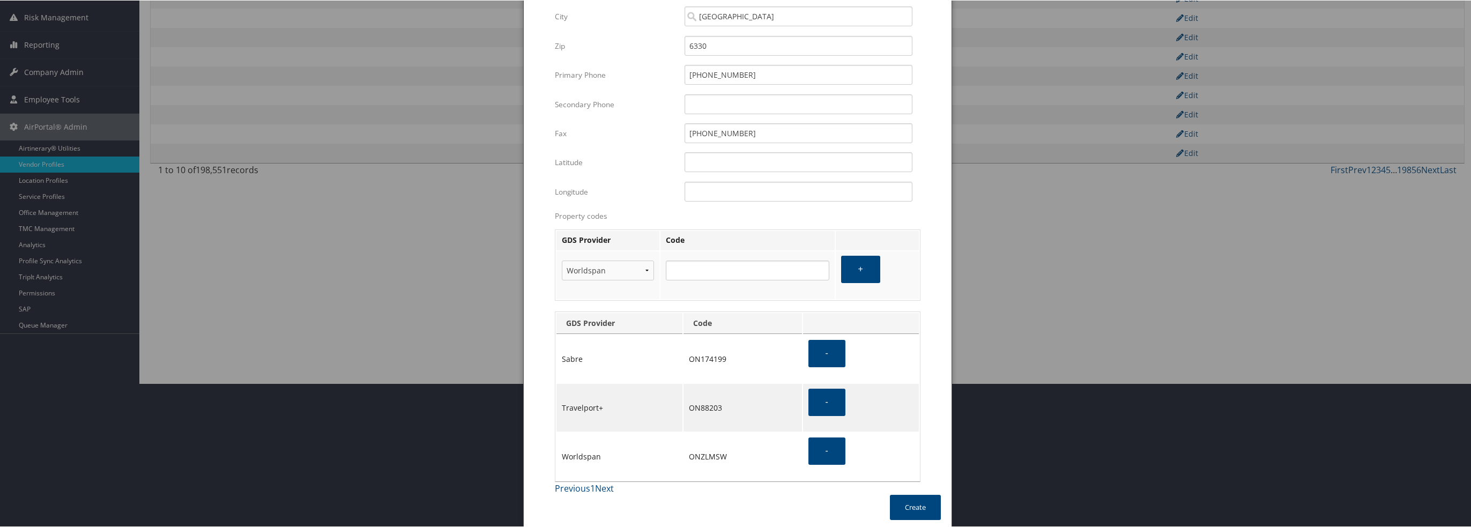
scroll to position [146, 0]
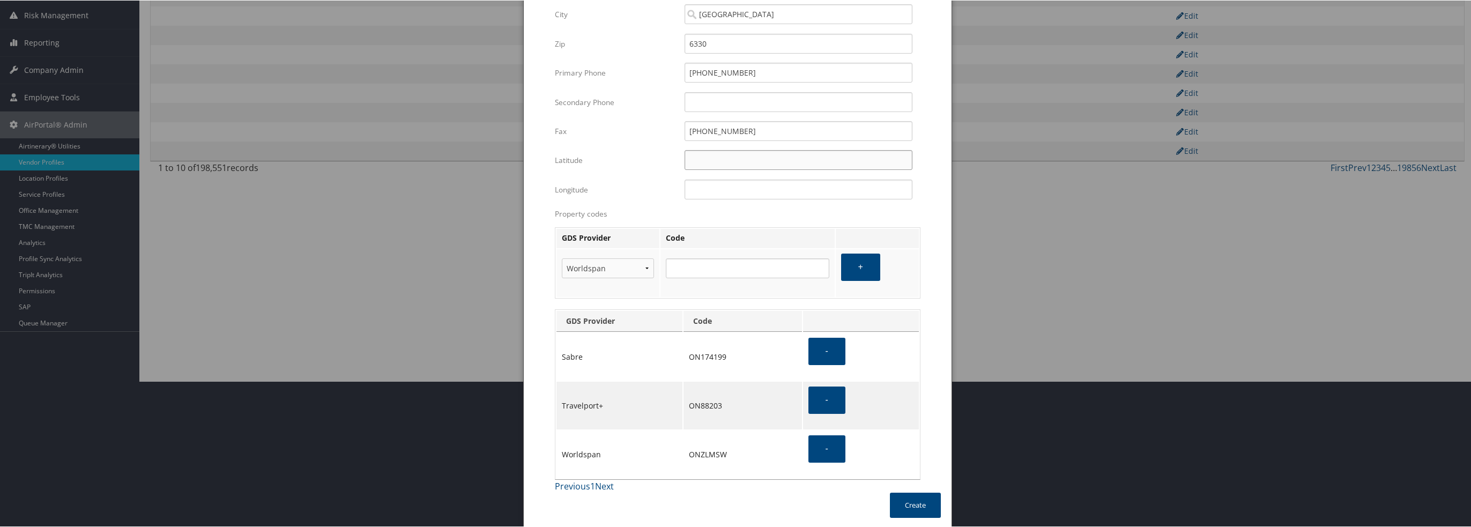
click at [739, 160] on input "Latitude" at bounding box center [799, 160] width 228 height 20
paste input "47.19° North"
type input "47.19° North"
click at [792, 191] on input "Longitude" at bounding box center [799, 189] width 228 height 20
paste input "8.45° West"
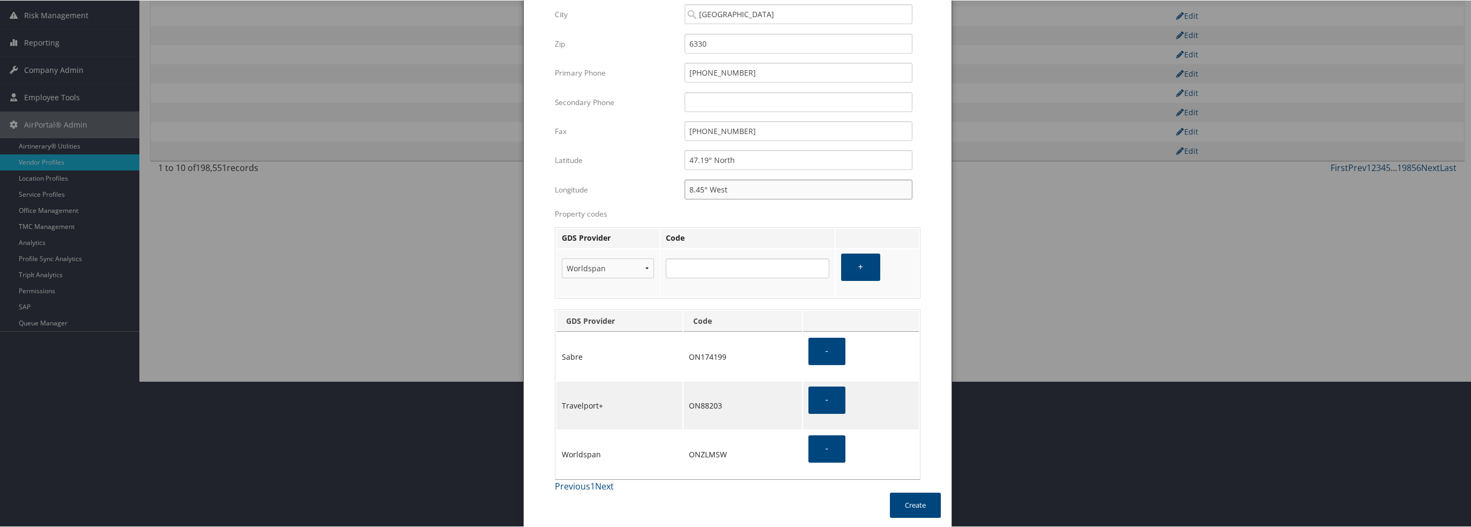
type input "8.45° West"
drag, startPoint x: 774, startPoint y: 160, endPoint x: 708, endPoint y: 154, distance: 66.2
click at [708, 154] on input "47.19° North" at bounding box center [799, 160] width 228 height 20
type input "47.19"
drag, startPoint x: 731, startPoint y: 190, endPoint x: 703, endPoint y: 184, distance: 29.1
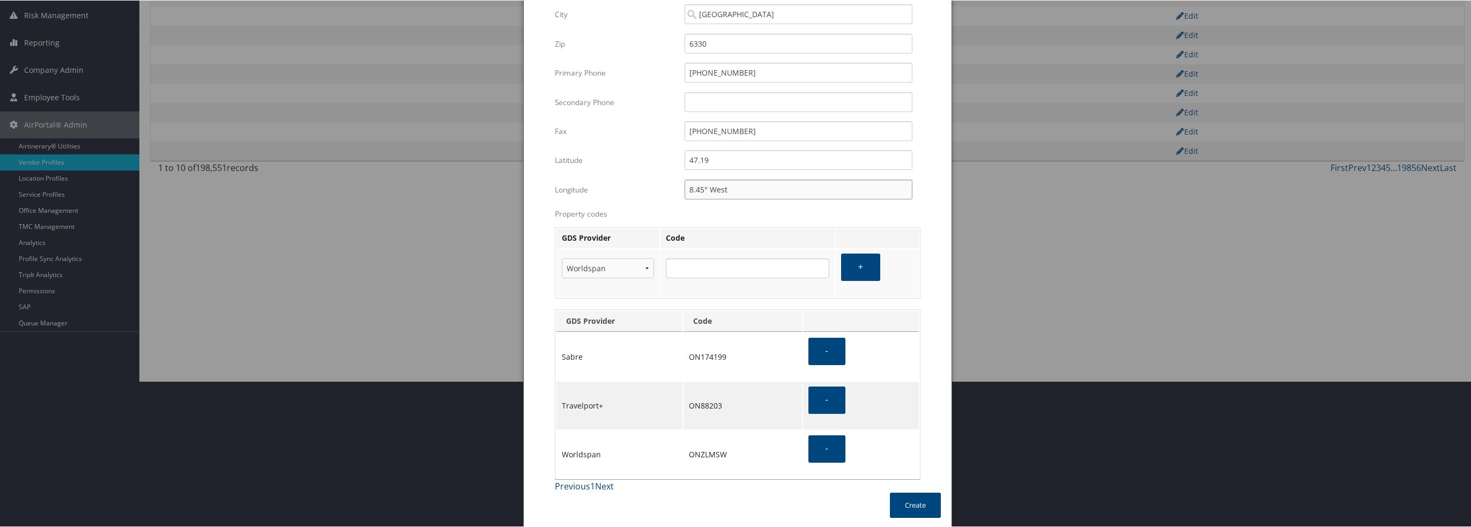
click at [703, 184] on input "8.45° West" at bounding box center [799, 189] width 228 height 20
type input "8.45"
click at [745, 208] on label "Property codes" at bounding box center [738, 213] width 366 height 11
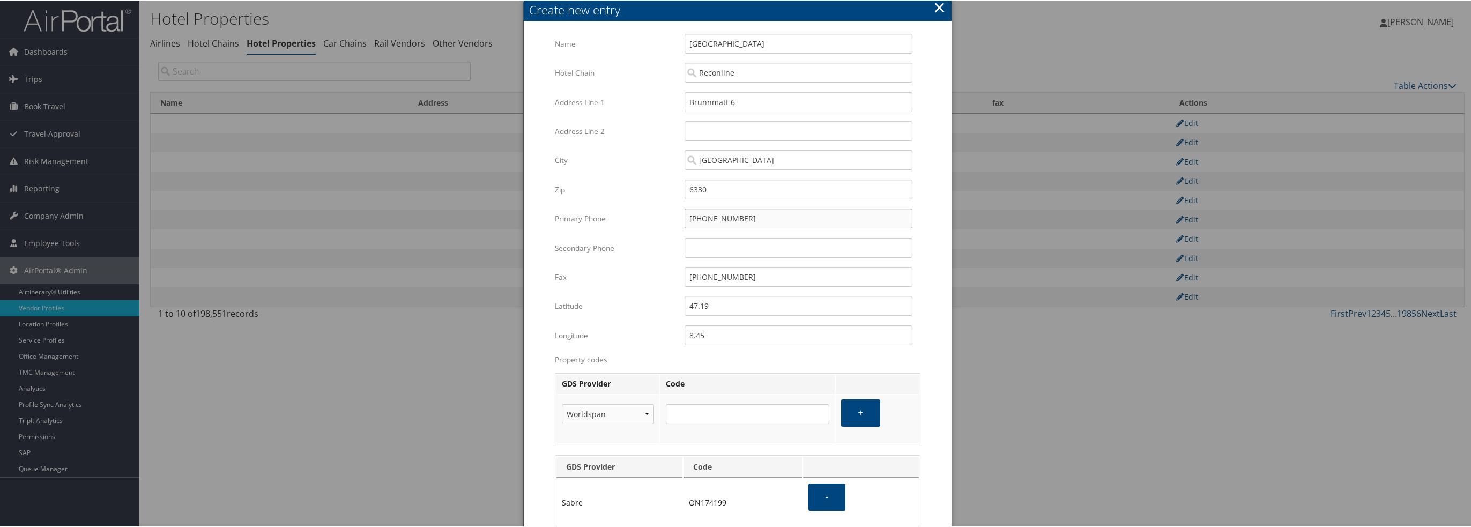
drag, startPoint x: 723, startPoint y: 218, endPoint x: 728, endPoint y: 221, distance: 5.8
click at [724, 218] on input "[PHONE_NUMBER]" at bounding box center [799, 218] width 228 height 20
click at [708, 217] on input "41 [US_EMPLOYER_IDENTIFICATION_NUMBER]" at bounding box center [799, 218] width 228 height 20
click at [698, 216] on input "41 415254141" at bounding box center [799, 218] width 228 height 20
type input "41415254141"
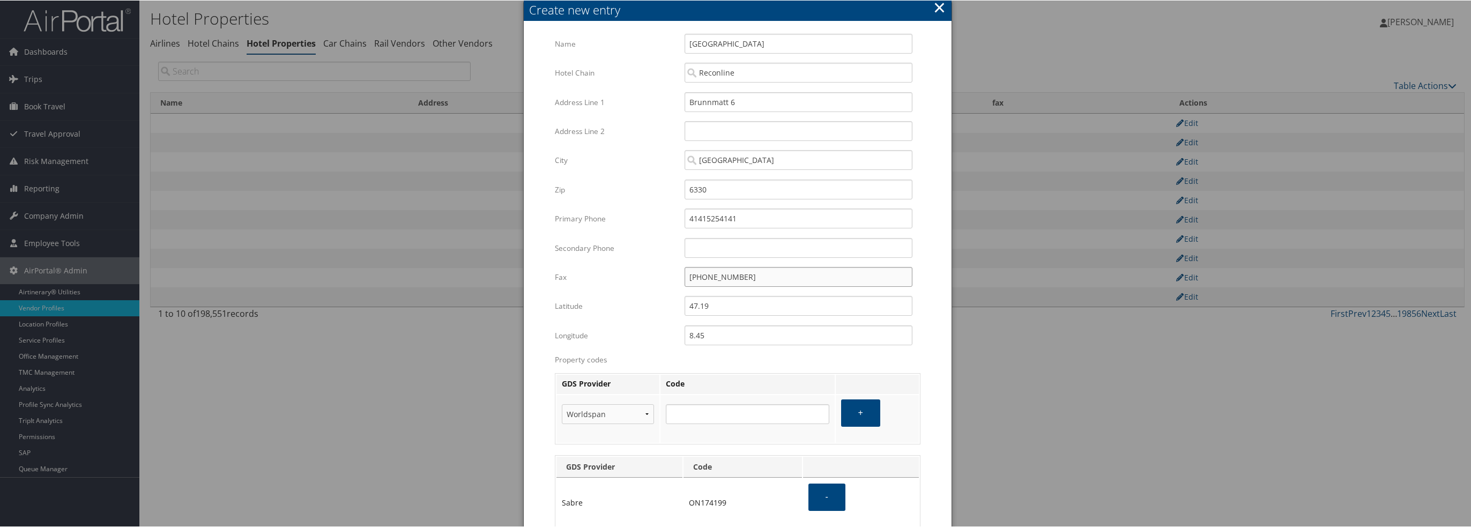
click at [709, 274] on input "[PHONE_NUMBER]" at bounding box center [799, 276] width 228 height 20
click at [697, 276] on input "41 41928-2728" at bounding box center [799, 276] width 228 height 20
click at [722, 276] on input "4141928-2728" at bounding box center [799, 276] width 228 height 20
click at [719, 276] on input "4141928-2728" at bounding box center [799, 276] width 228 height 20
type input "41419282728"
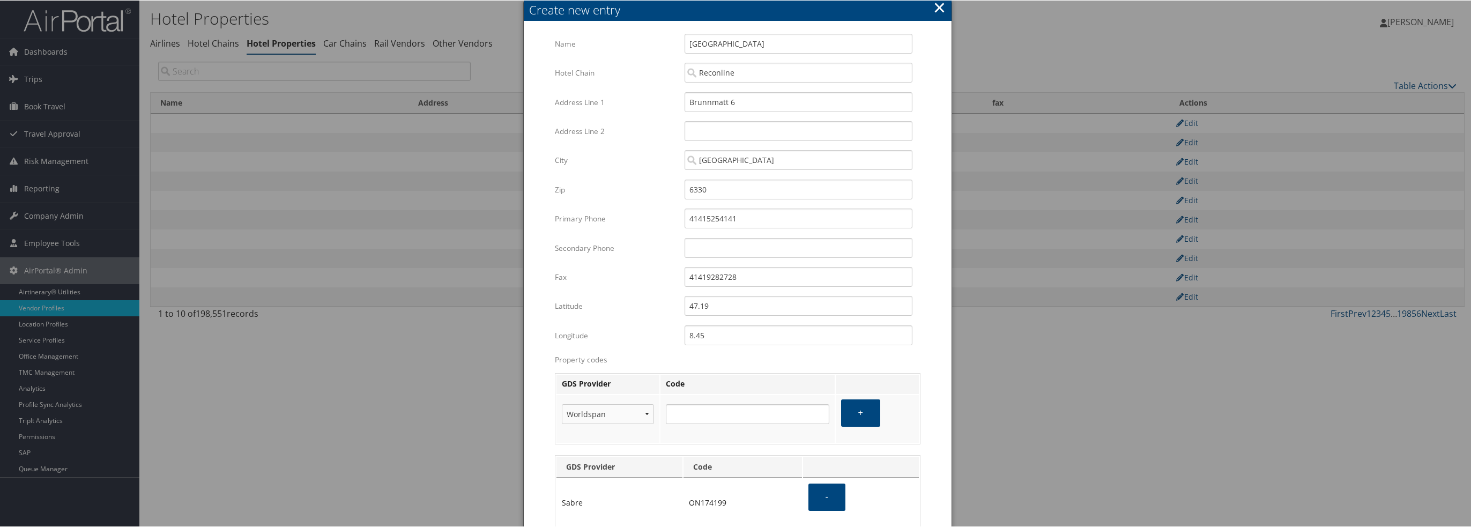
click at [665, 283] on label "Fax" at bounding box center [616, 276] width 122 height 20
click at [685, 283] on input "41419282728" at bounding box center [799, 276] width 228 height 20
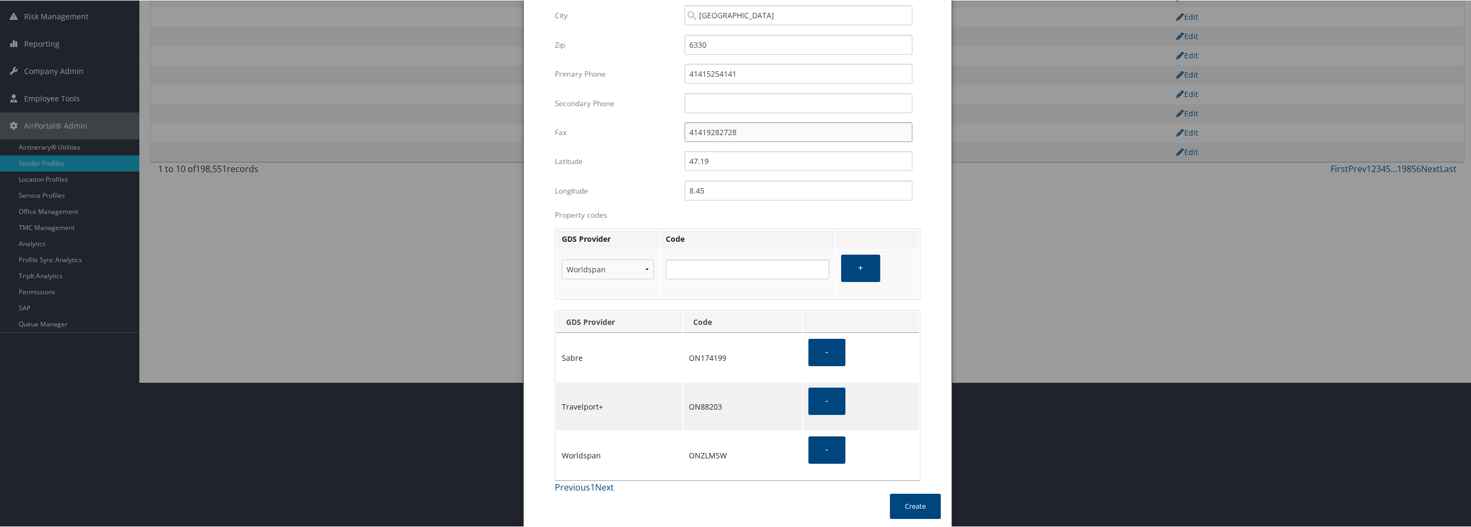
scroll to position [146, 0]
click at [921, 506] on button "Create" at bounding box center [915, 504] width 51 height 25
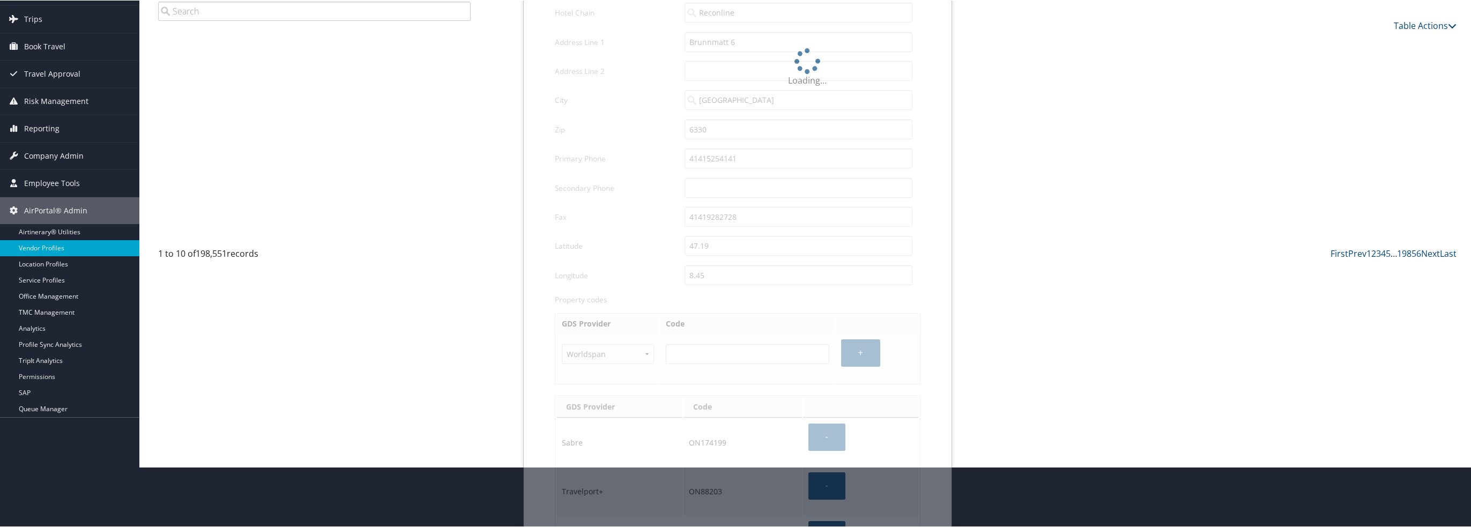
scroll to position [0, 0]
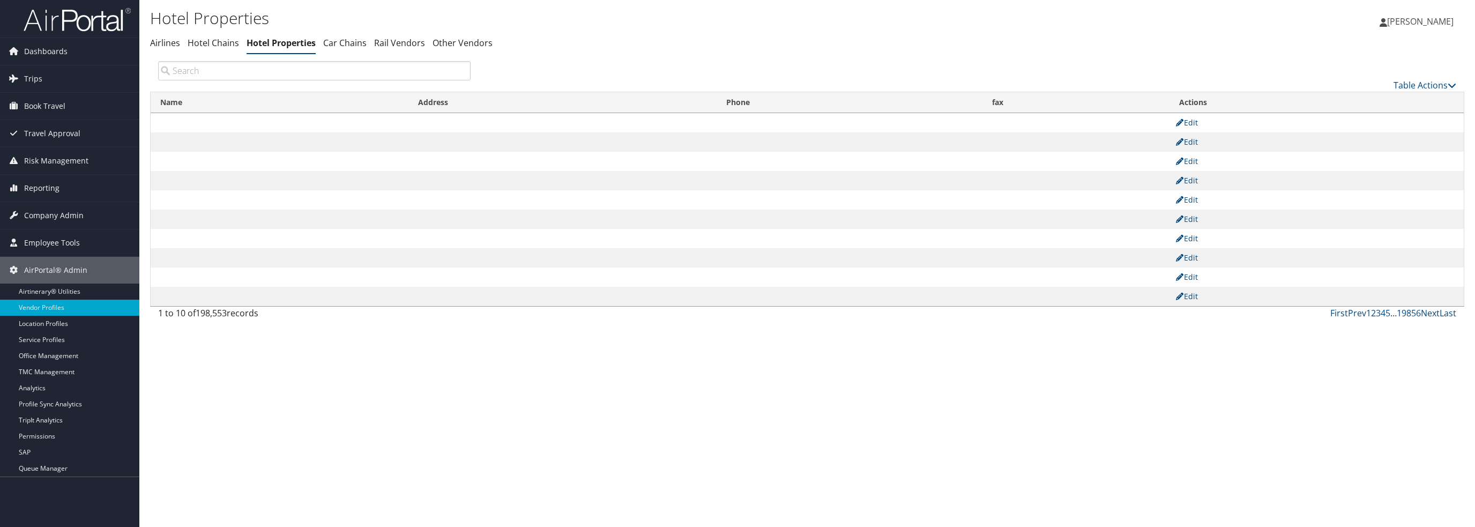
click at [391, 73] on input "search" at bounding box center [314, 70] width 313 height 19
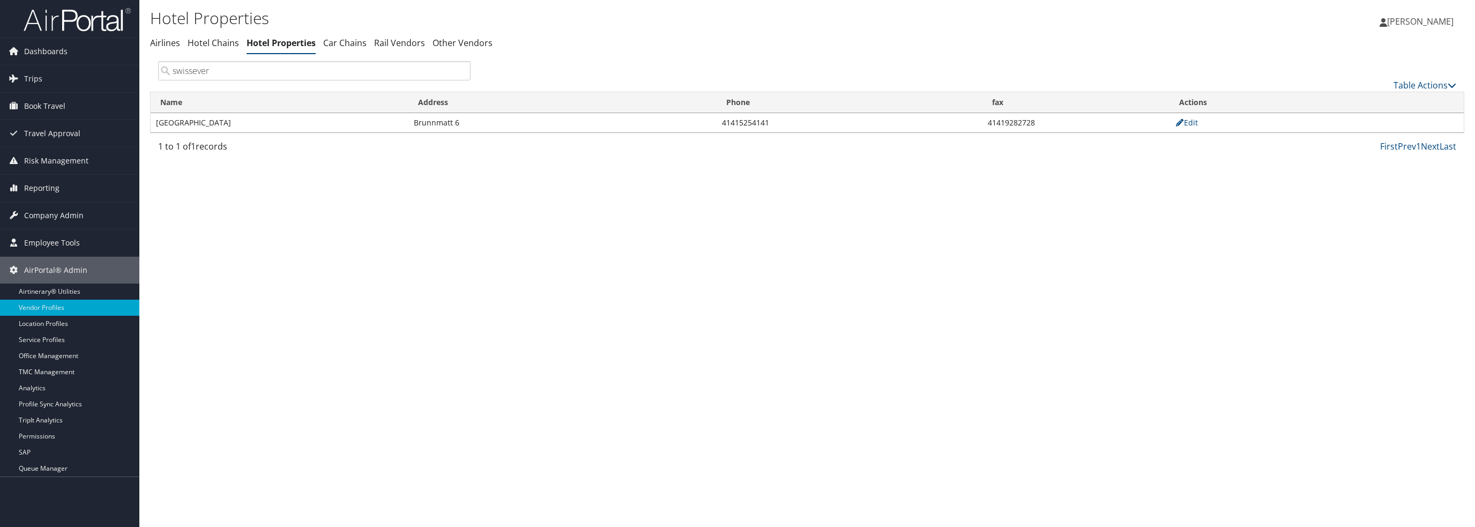
type input "swissever"
click at [709, 127] on td "Brunnmatt 6" at bounding box center [563, 122] width 308 height 19
click at [188, 118] on td "[GEOGRAPHIC_DATA]" at bounding box center [280, 122] width 258 height 19
click at [1178, 124] on icon at bounding box center [1180, 123] width 10 height 8
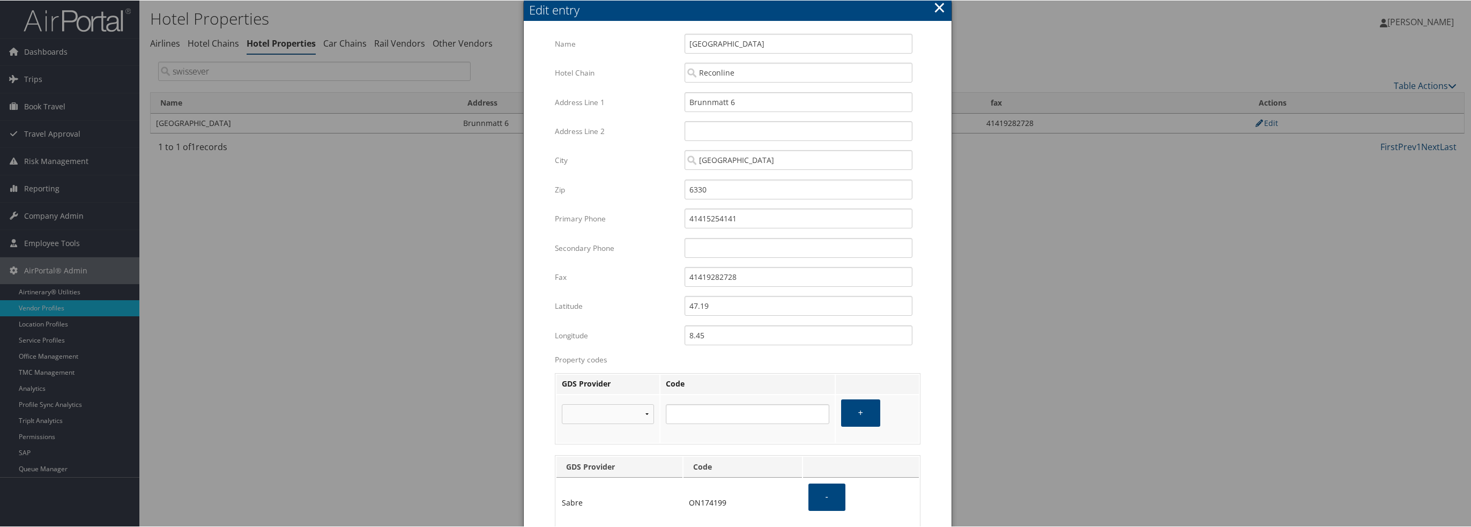
click at [937, 9] on button "×" at bounding box center [939, 6] width 12 height 21
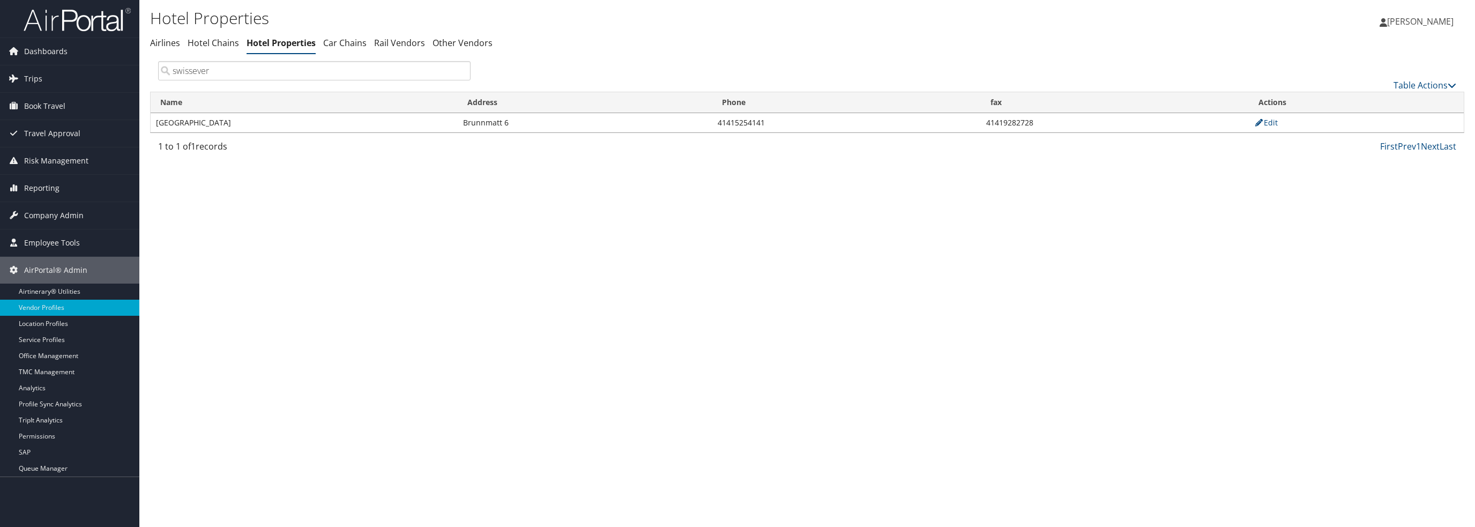
click at [752, 295] on div "Hotel Properties Airlines Hotel Chains Hotel Properties Car Chains" at bounding box center [807, 263] width 1336 height 527
click at [612, 53] on div "Hotel Properties Airlines Hotel Chains Hotel Properties Car Chains Rail Vendors" at bounding box center [588, 33] width 877 height 56
